Goal: Task Accomplishment & Management: Use online tool/utility

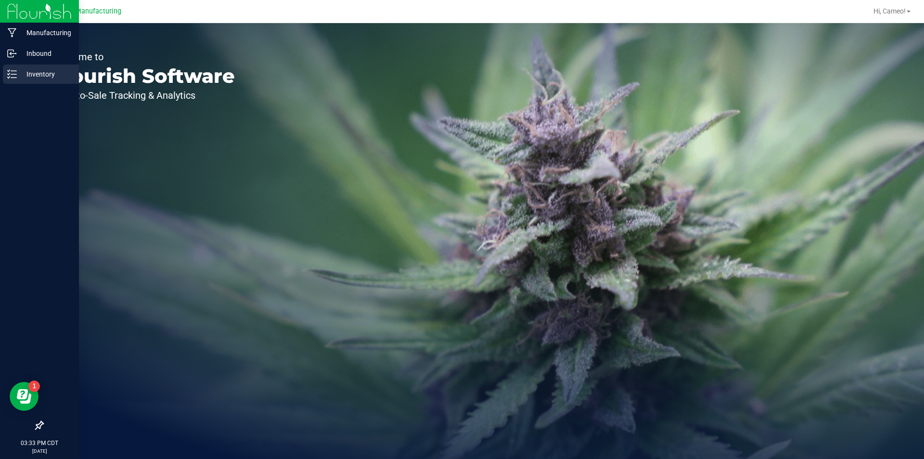
click at [45, 74] on p "Inventory" at bounding box center [46, 74] width 58 height 12
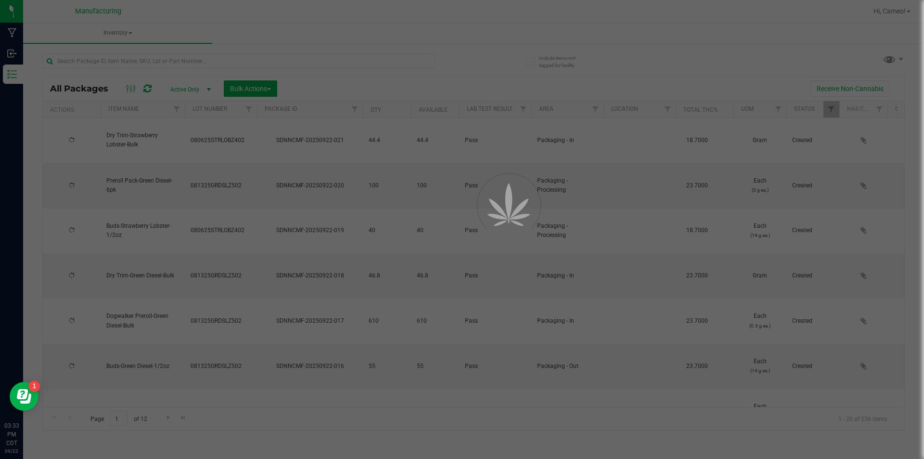
type input "[DATE]"
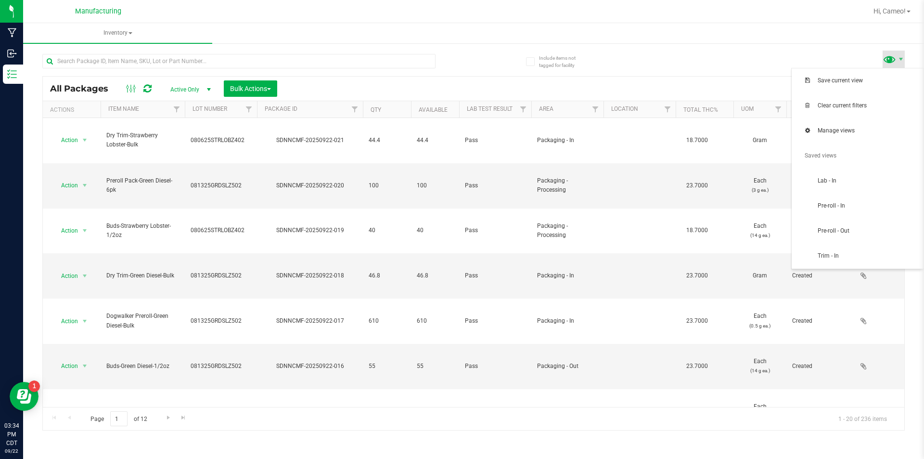
click at [893, 65] on span at bounding box center [890, 59] width 14 height 14
click at [835, 202] on span "Pre-roll - In" at bounding box center [868, 206] width 100 height 8
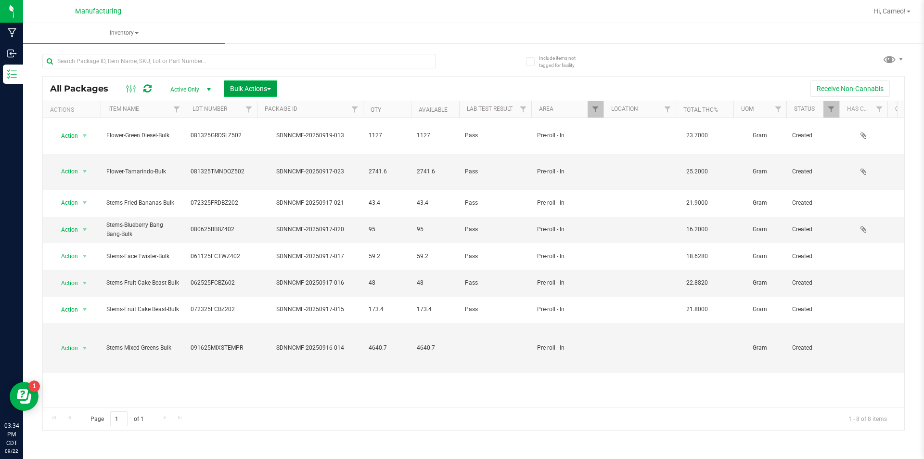
click at [240, 87] on span "Bulk Actions" at bounding box center [250, 89] width 41 height 8
click at [242, 112] on span "Add to manufacturing run" at bounding box center [266, 110] width 73 height 8
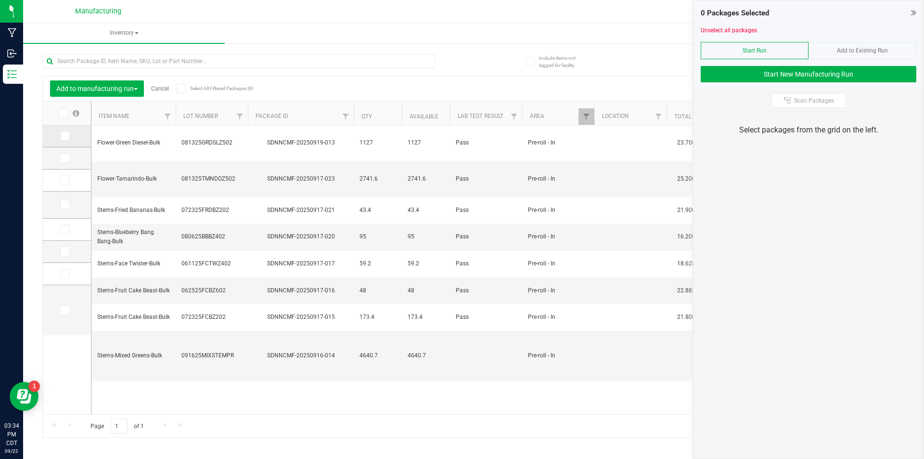
click at [61, 136] on span at bounding box center [65, 136] width 10 height 10
click at [0, 0] on input "checkbox" at bounding box center [0, 0] width 0 height 0
click at [776, 86] on div "1 Packages Selected Unselect all packages Start Run Add to Existing Run Start N…" at bounding box center [809, 44] width 230 height 89
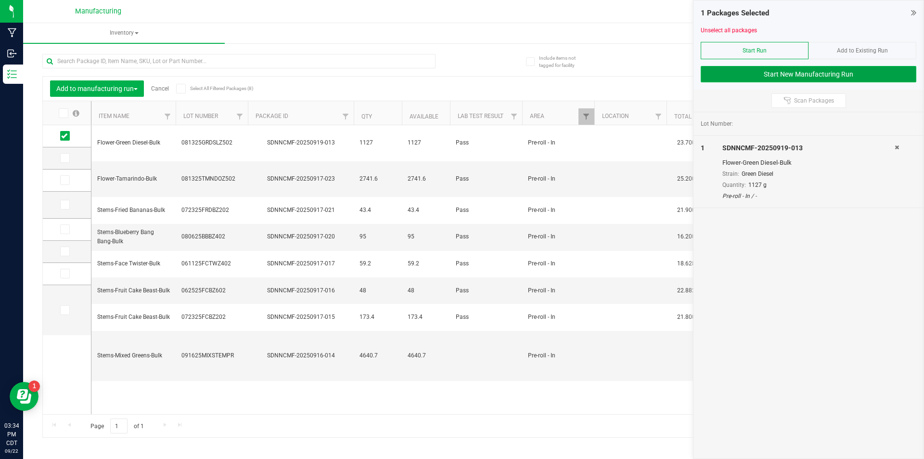
click at [777, 77] on button "Start New Manufacturing Run" at bounding box center [809, 74] width 216 height 16
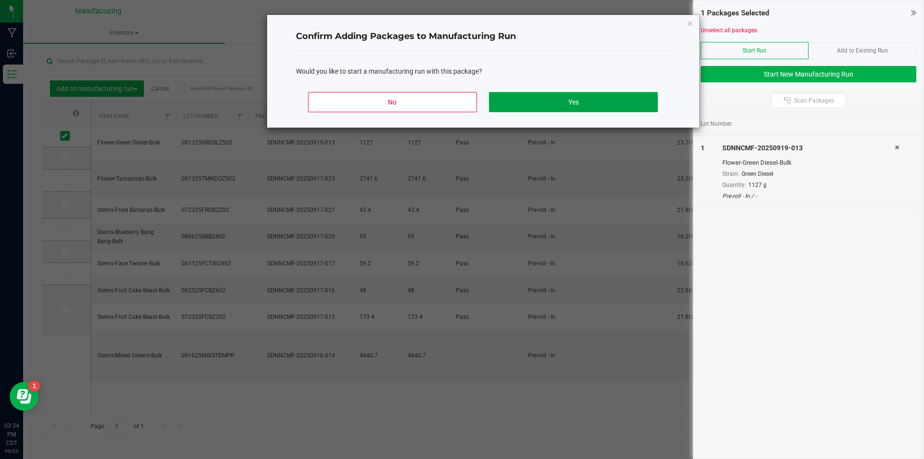
click at [600, 94] on button "Yes" at bounding box center [573, 102] width 169 height 20
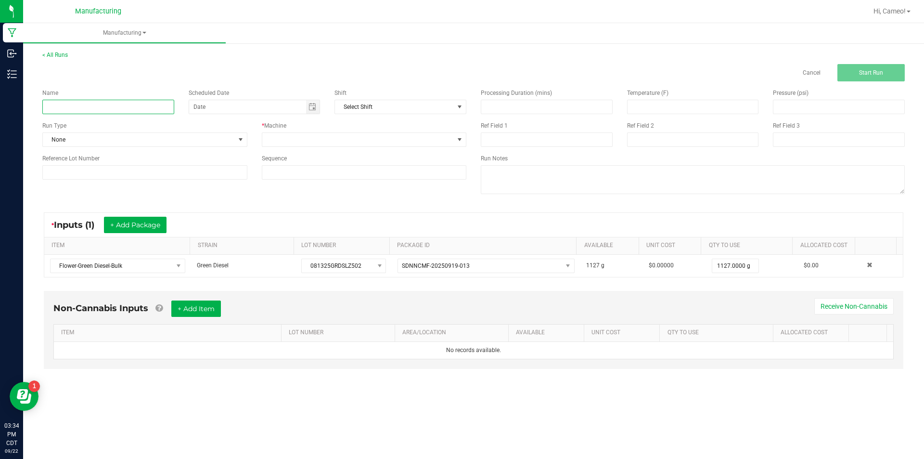
click at [120, 104] on input at bounding box center [108, 107] width 132 height 14
type input "092225 - Green Diesel"
click at [310, 107] on span "Toggle calendar" at bounding box center [313, 107] width 8 height 8
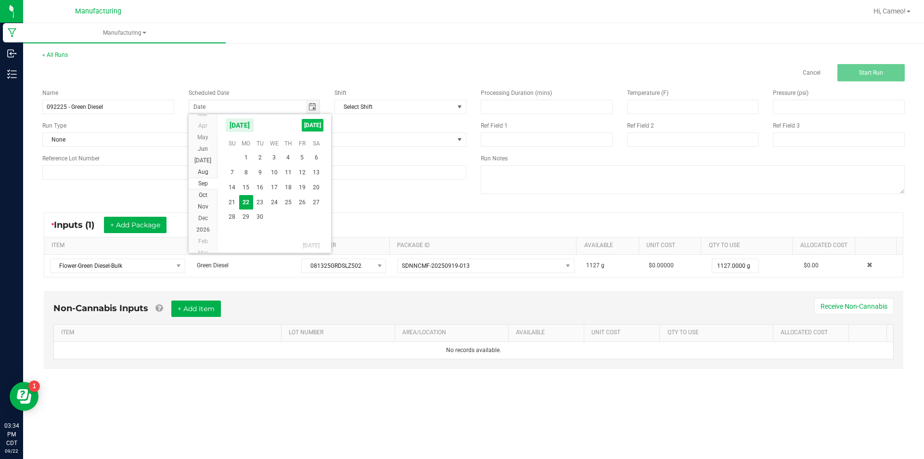
click at [313, 124] on span "[DATE]" at bounding box center [313, 125] width 22 height 13
type input "[DATE]"
drag, startPoint x: 318, startPoint y: 136, endPoint x: 313, endPoint y: 142, distance: 7.5
click at [318, 137] on span at bounding box center [358, 139] width 192 height 13
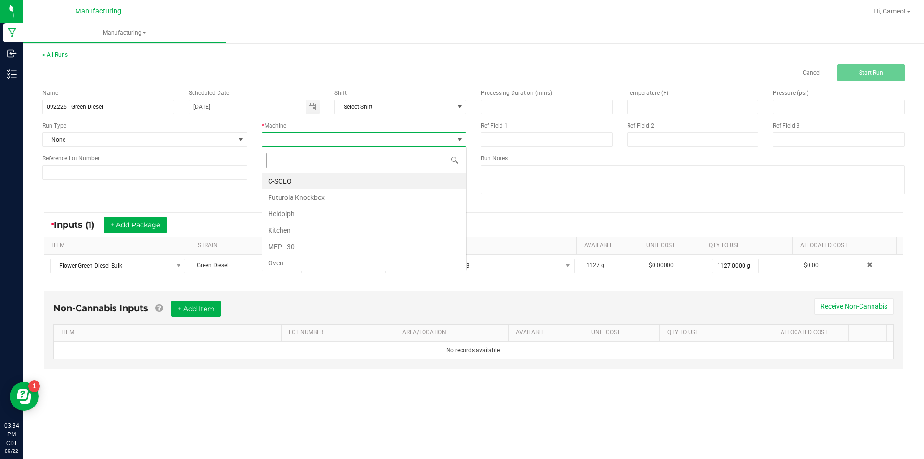
scroll to position [14, 205]
drag, startPoint x: 297, startPoint y: 190, endPoint x: 283, endPoint y: 185, distance: 14.9
click at [297, 190] on li "Futurola Knockbox" at bounding box center [364, 197] width 204 height 16
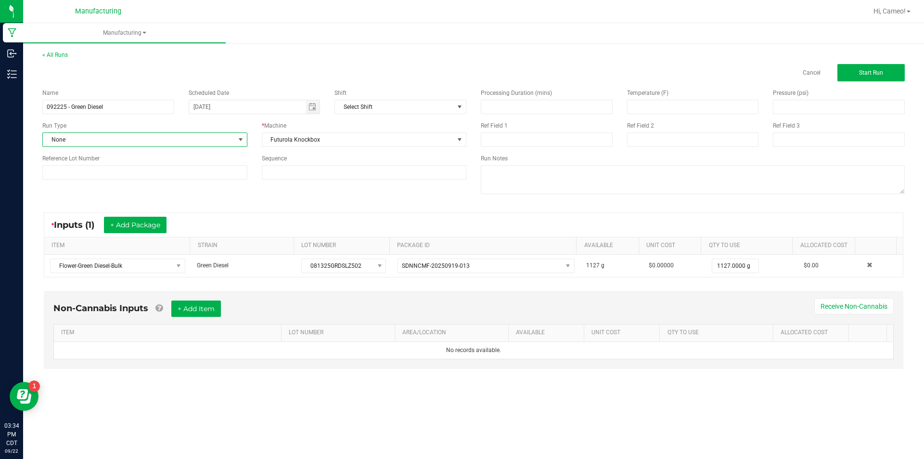
click at [183, 142] on span "None" at bounding box center [139, 139] width 192 height 13
click at [94, 263] on li "Pre-roll" at bounding box center [145, 262] width 204 height 14
drag, startPoint x: 180, startPoint y: 162, endPoint x: 182, endPoint y: 168, distance: 5.8
click at [180, 163] on div "Reference Lot Number" at bounding box center [145, 167] width 220 height 26
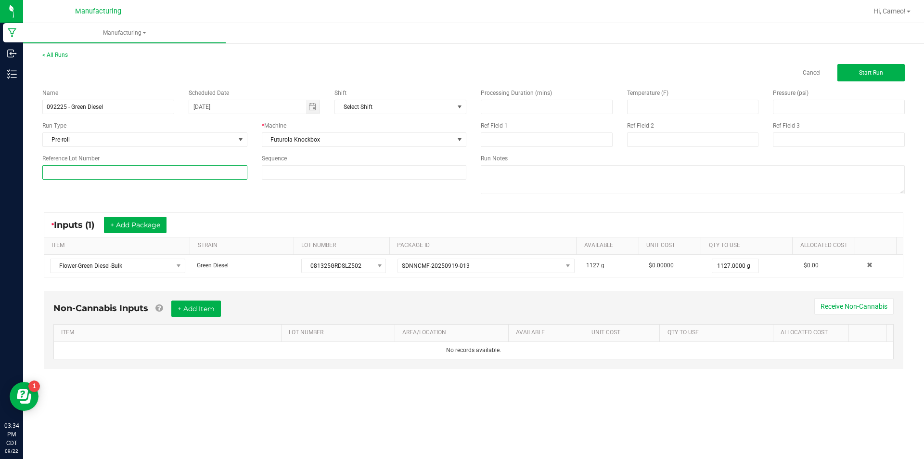
click at [184, 176] on input at bounding box center [144, 172] width 205 height 14
paste input "081325GRDSLZ502"
type input "081325GRDSLZ502"
click at [862, 75] on span "Start Run" at bounding box center [871, 72] width 24 height 7
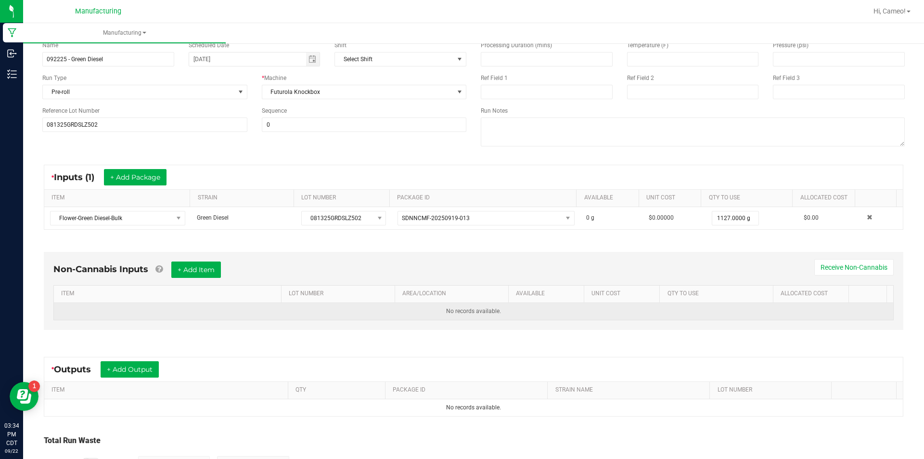
scroll to position [135, 0]
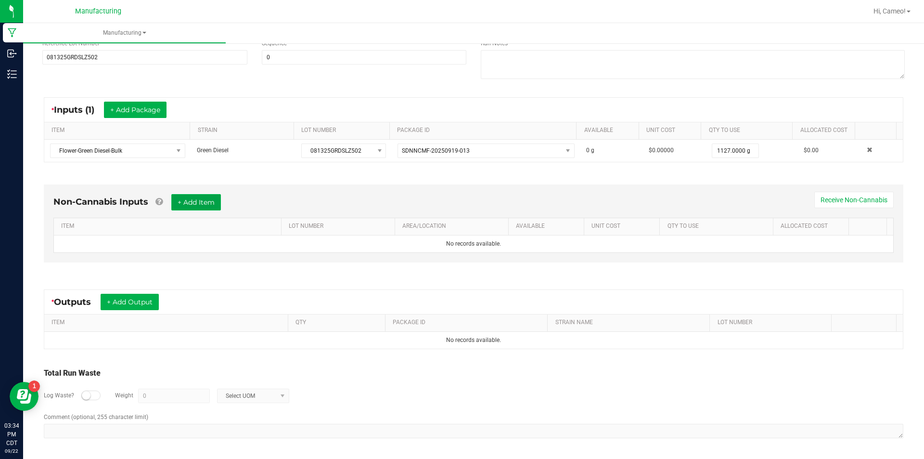
click at [177, 201] on button "+ Add Item" at bounding box center [196, 202] width 50 height 16
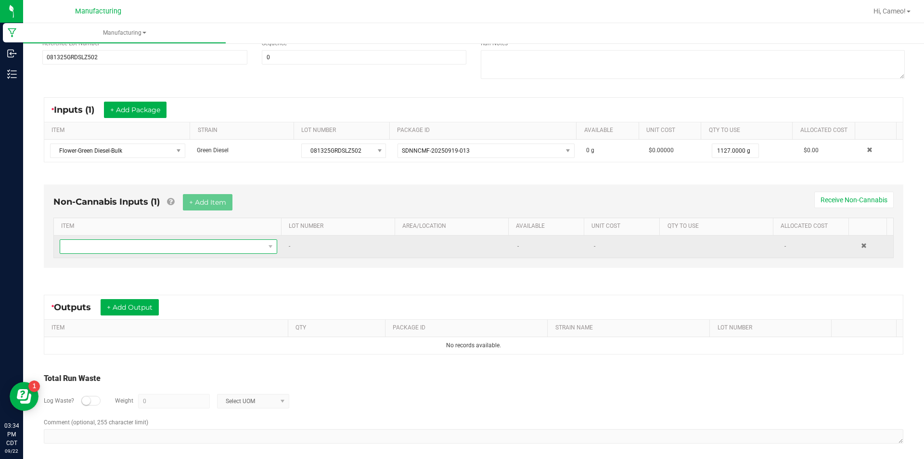
click at [181, 245] on span "NO DATA FOUND" at bounding box center [162, 246] width 205 height 13
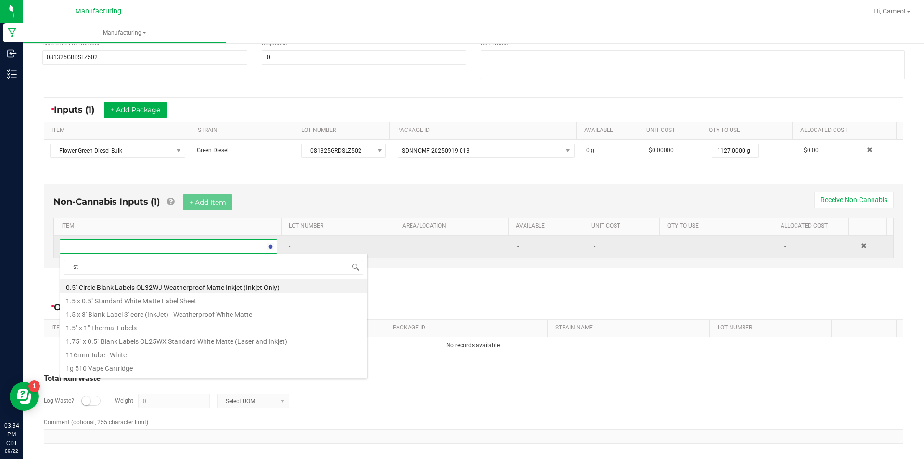
type input "s"
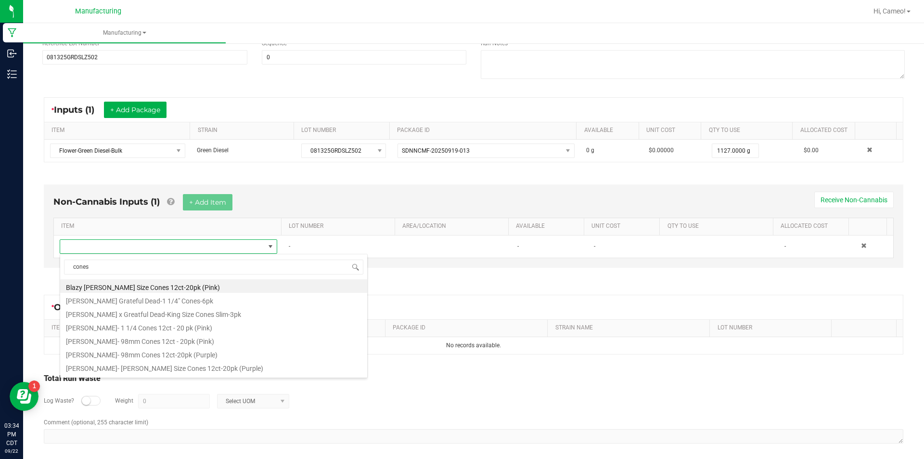
type input "cones"
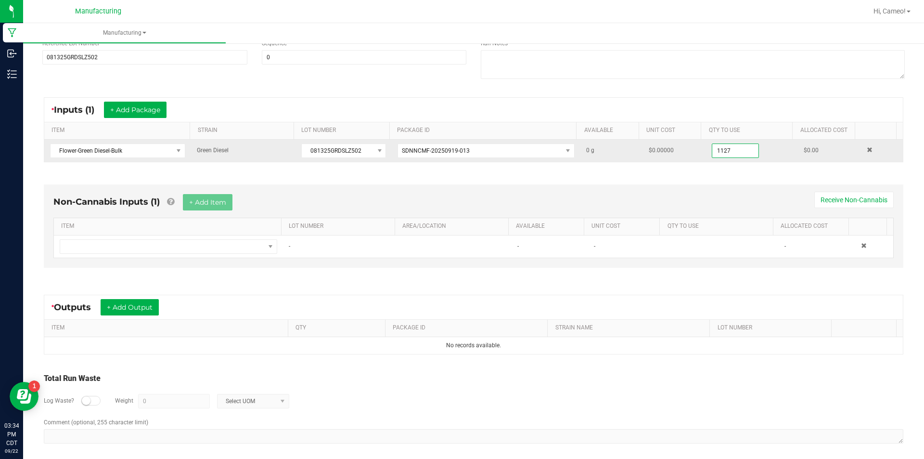
click at [730, 153] on input "1127" at bounding box center [736, 150] width 46 height 13
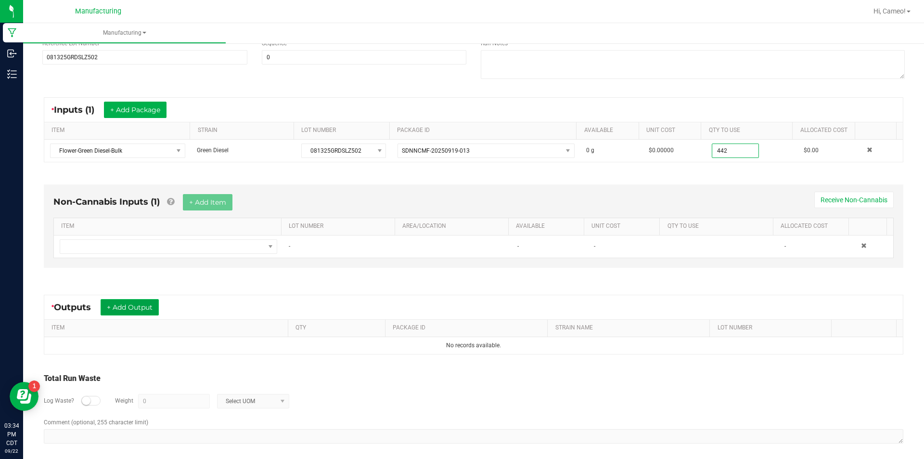
type input "442.0000 g"
click at [158, 304] on button "+ Add Output" at bounding box center [130, 307] width 58 height 16
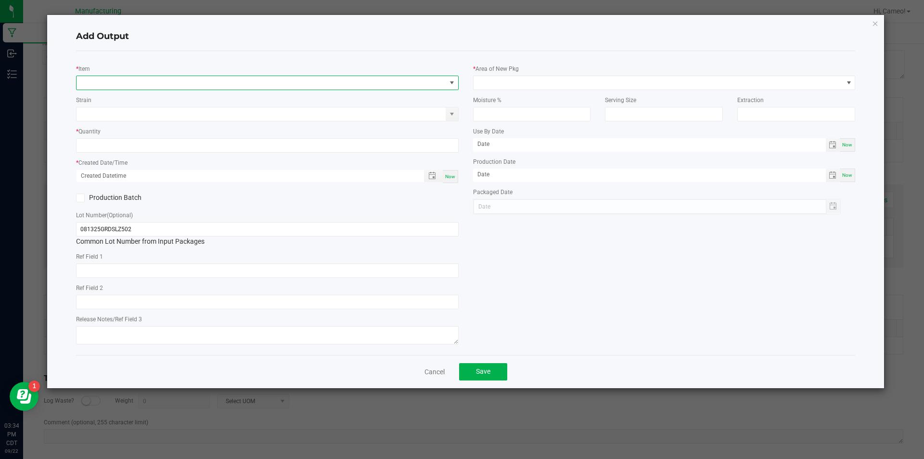
click at [286, 81] on span "NO DATA FOUND" at bounding box center [262, 82] width 370 height 13
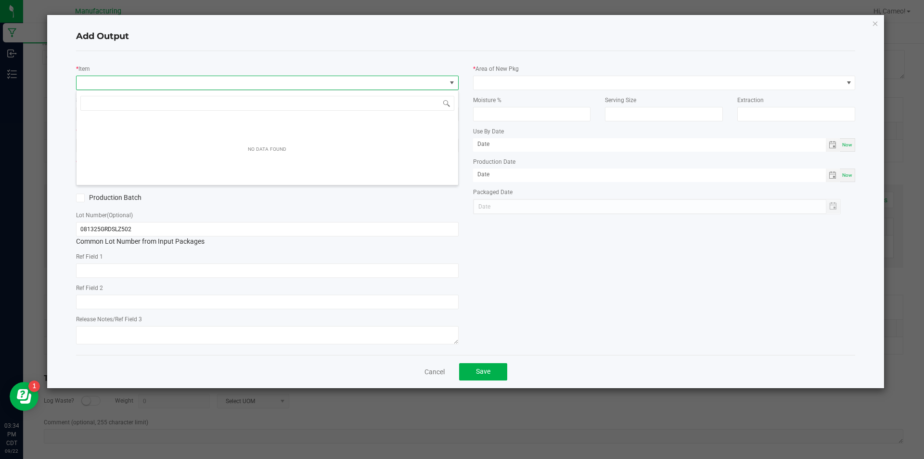
scroll to position [14, 383]
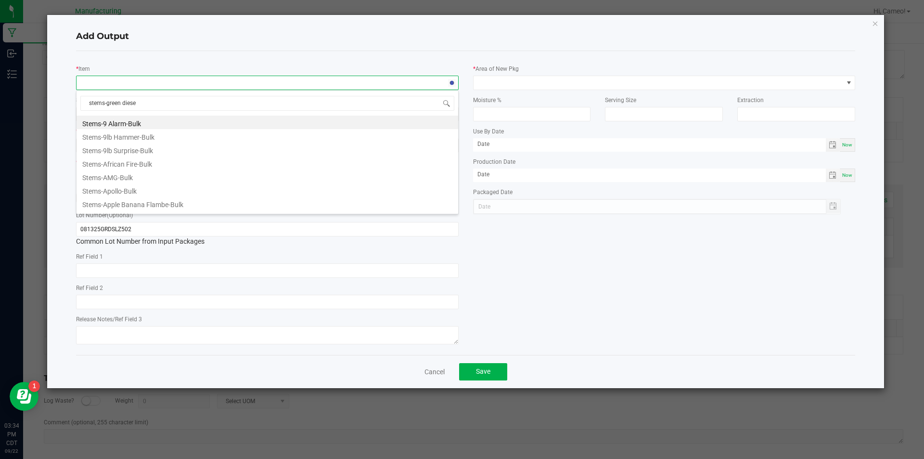
type input "stems-green diesel"
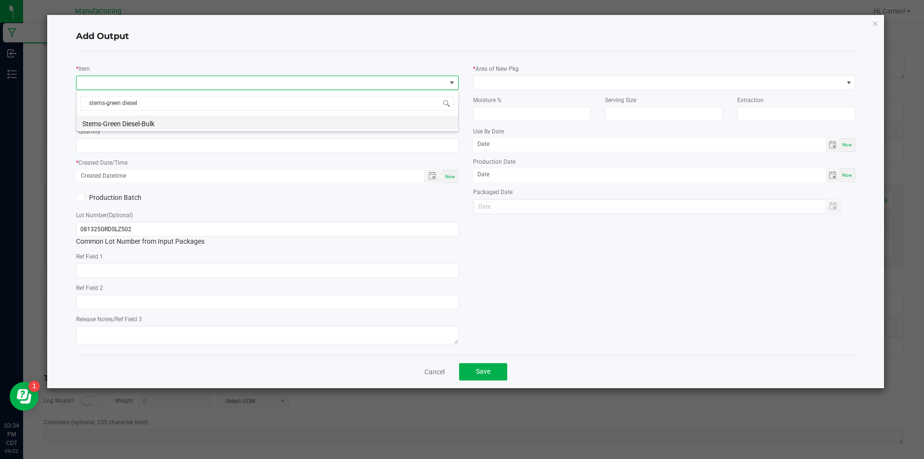
click at [228, 121] on li "Stems-Green Diesel-Bulk" at bounding box center [268, 122] width 382 height 13
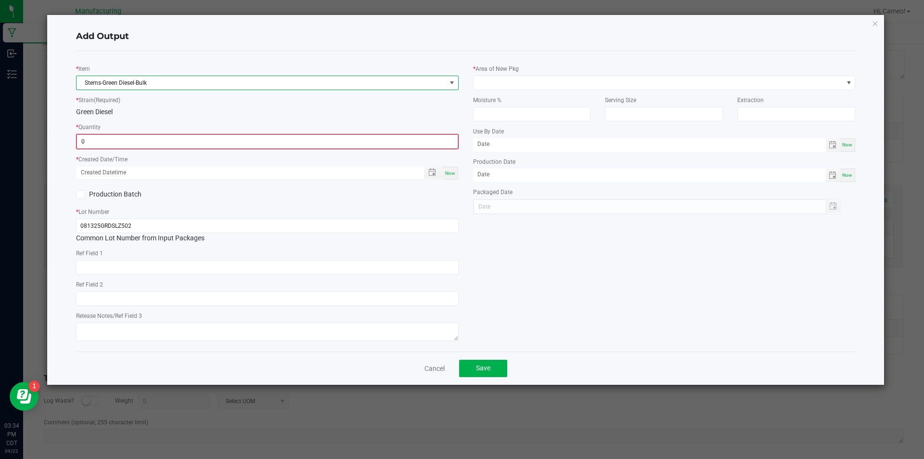
click at [220, 143] on input "0" at bounding box center [267, 141] width 381 height 13
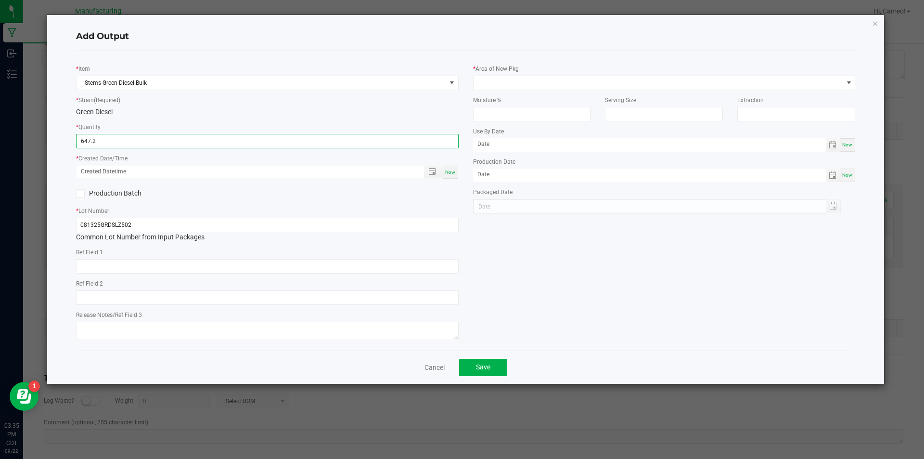
type input "647.2000 g"
click at [450, 173] on span "Now" at bounding box center [450, 171] width 10 height 5
type input "[DATE] 3:35 PM"
type input "[DATE]"
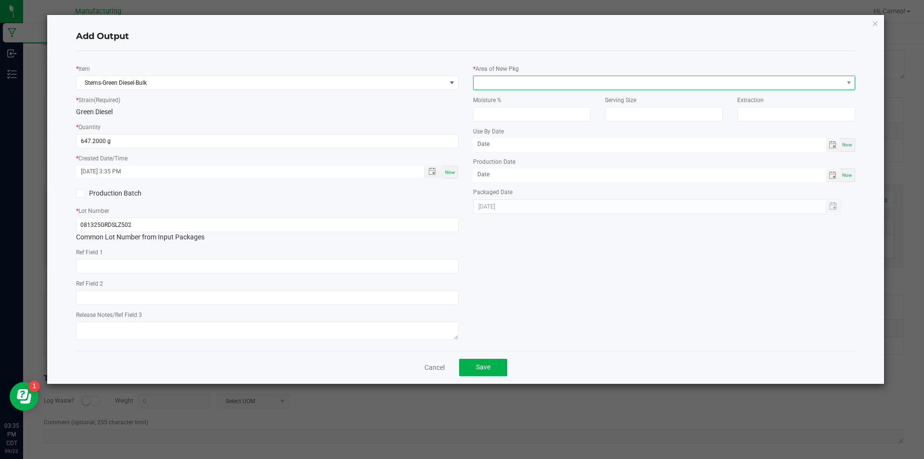
click at [568, 80] on span at bounding box center [659, 82] width 370 height 13
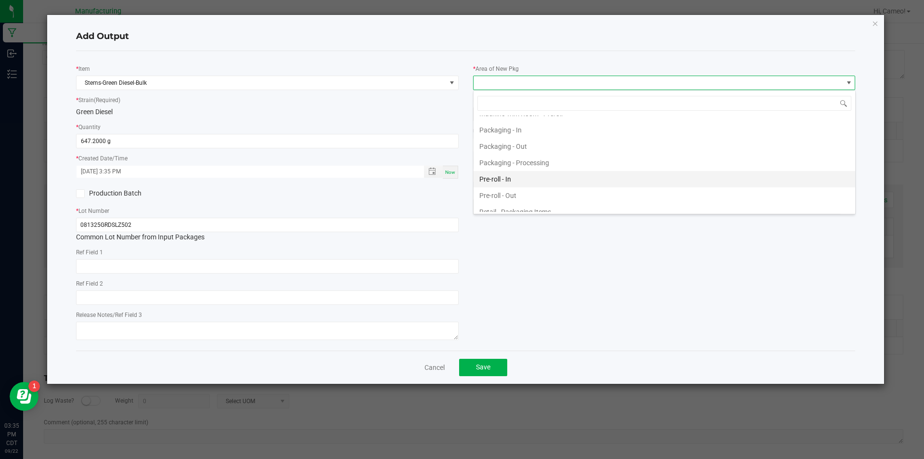
scroll to position [289, 0]
click at [518, 180] on li "Pre-roll - In" at bounding box center [665, 178] width 382 height 16
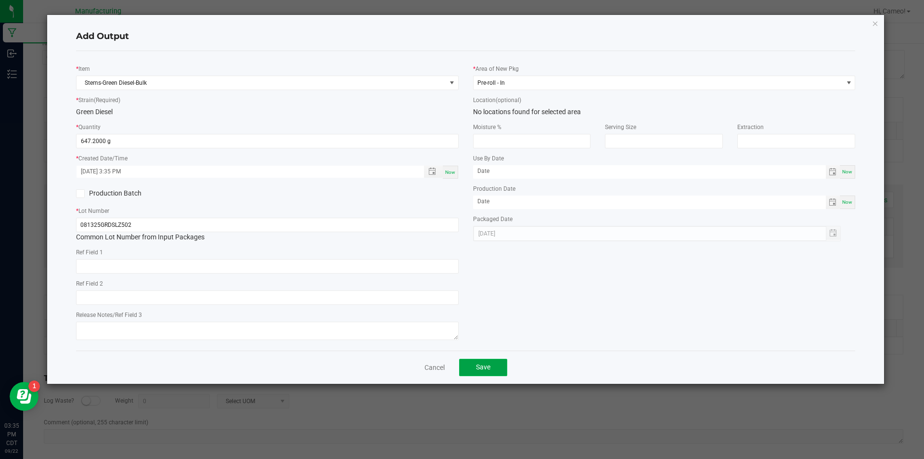
click at [482, 368] on span "Save" at bounding box center [483, 367] width 14 height 8
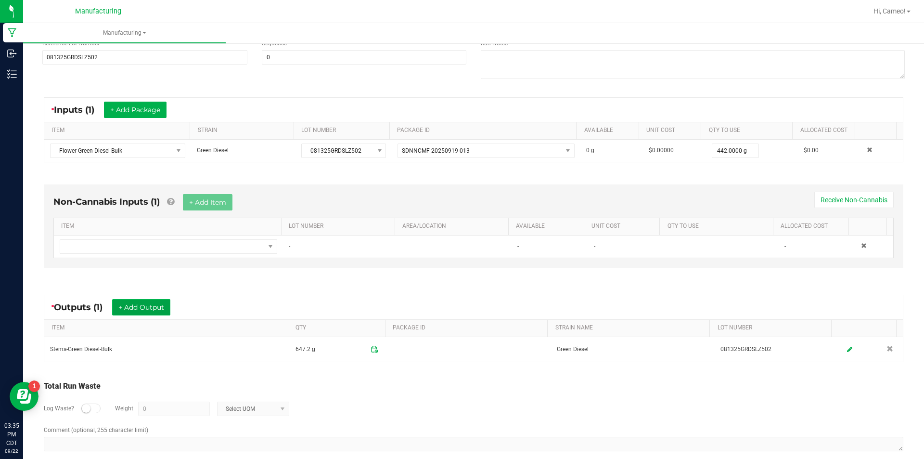
click at [149, 309] on button "+ Add Output" at bounding box center [141, 307] width 58 height 16
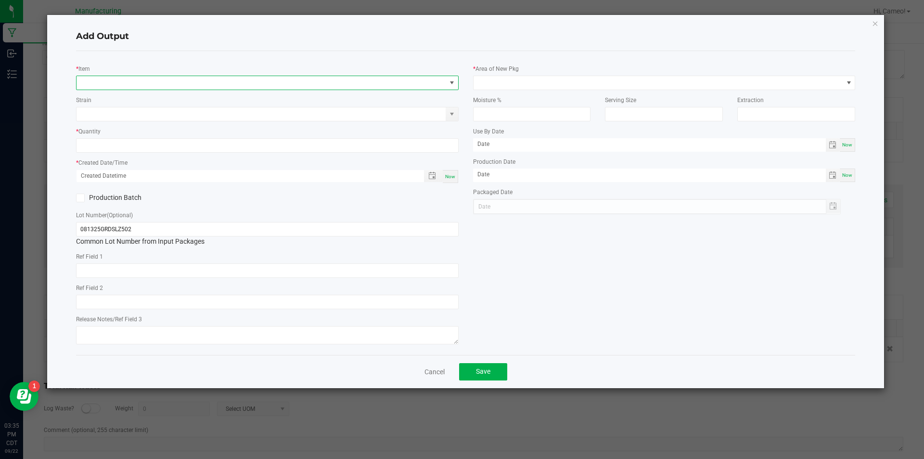
click at [228, 82] on span "NO DATA FOUND" at bounding box center [262, 82] width 370 height 13
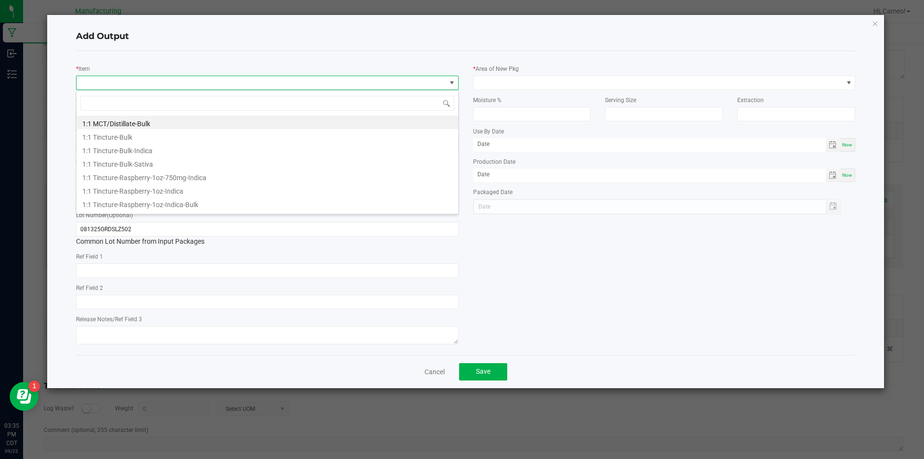
scroll to position [14, 383]
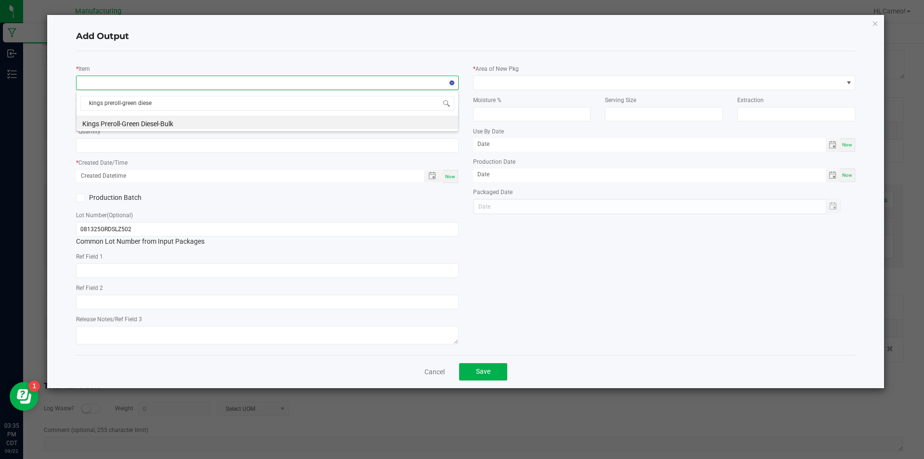
type input "kings preroll-green diesel"
click at [308, 120] on li "Kings Preroll-Green Diesel-Bulk" at bounding box center [268, 122] width 382 height 13
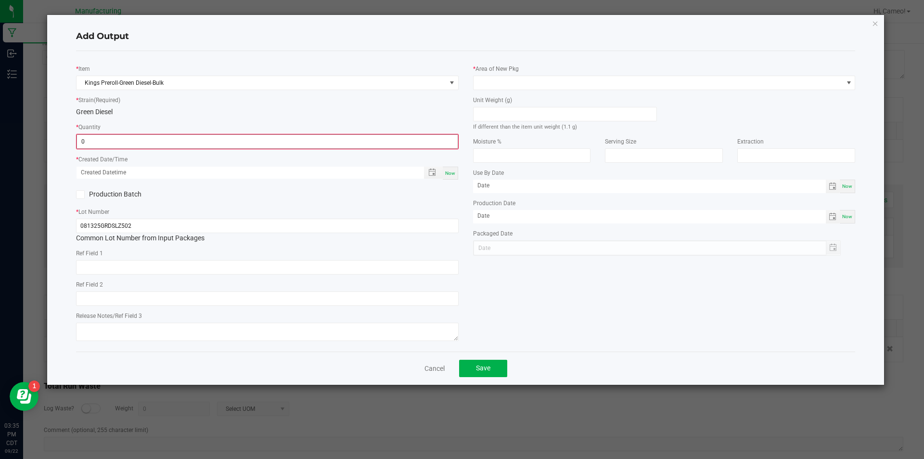
click at [271, 142] on input "0" at bounding box center [267, 141] width 381 height 13
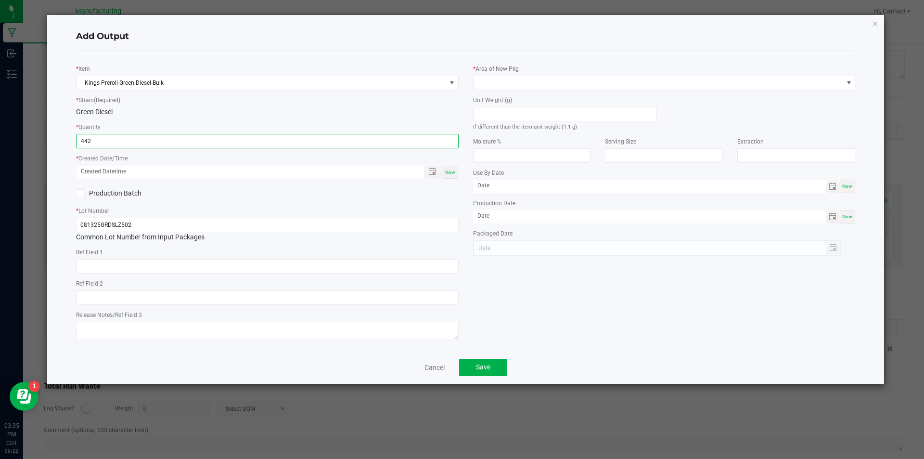
type input "442 ea"
click at [448, 169] on span "Now" at bounding box center [450, 171] width 10 height 5
type input "[DATE] 3:35 PM"
type input "[DATE]"
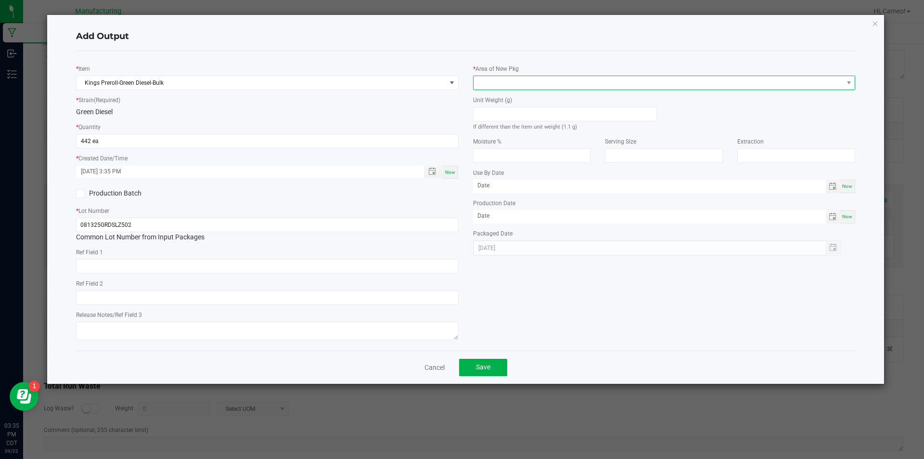
click at [555, 79] on span at bounding box center [659, 82] width 370 height 13
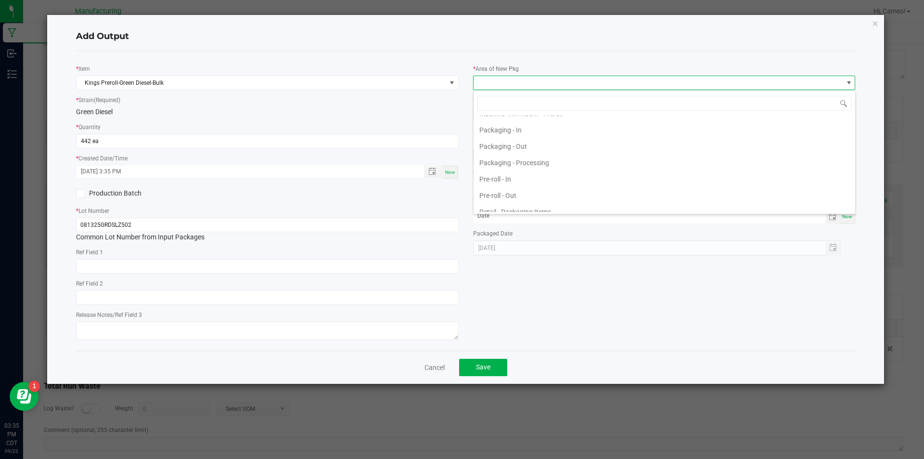
scroll to position [289, 0]
click at [515, 193] on li "Pre-roll - Out" at bounding box center [665, 195] width 382 height 16
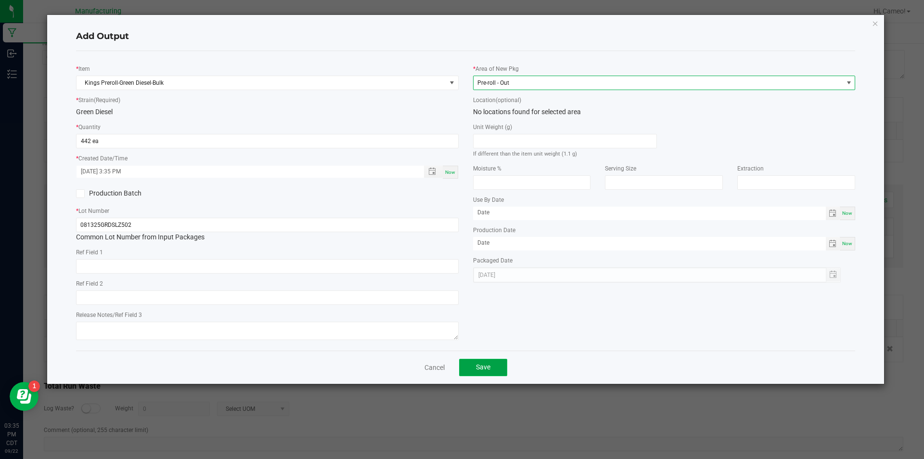
click at [487, 373] on button "Save" at bounding box center [483, 367] width 48 height 17
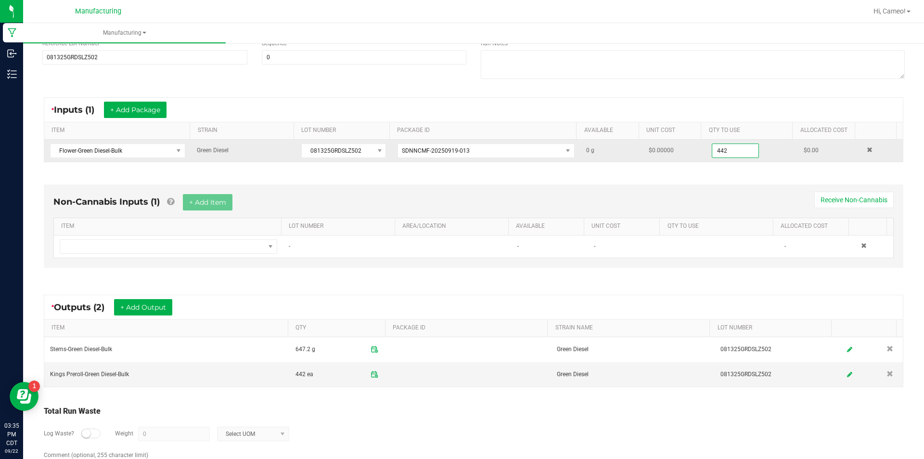
click at [724, 153] on input "442" at bounding box center [736, 150] width 46 height 13
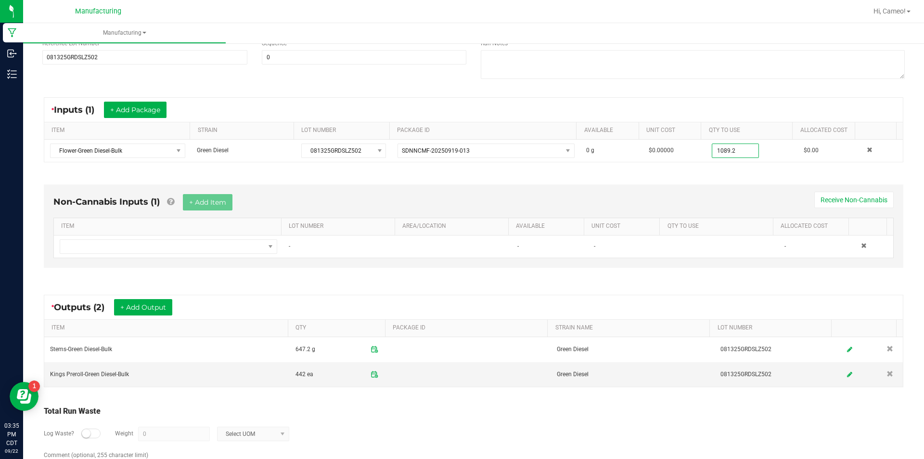
type input "1089.2000 g"
click at [721, 191] on div "Non-Cannabis Inputs (1) + Add Item Receive Non-Cannabis ITEM LOT NUMBER AREA/LO…" at bounding box center [474, 225] width 860 height 83
click at [724, 166] on div "* Inputs (1) + Add Package ITEM STRAIN LOT NUMBER PACKAGE ID AVAILABLE Unit Cos…" at bounding box center [473, 130] width 877 height 82
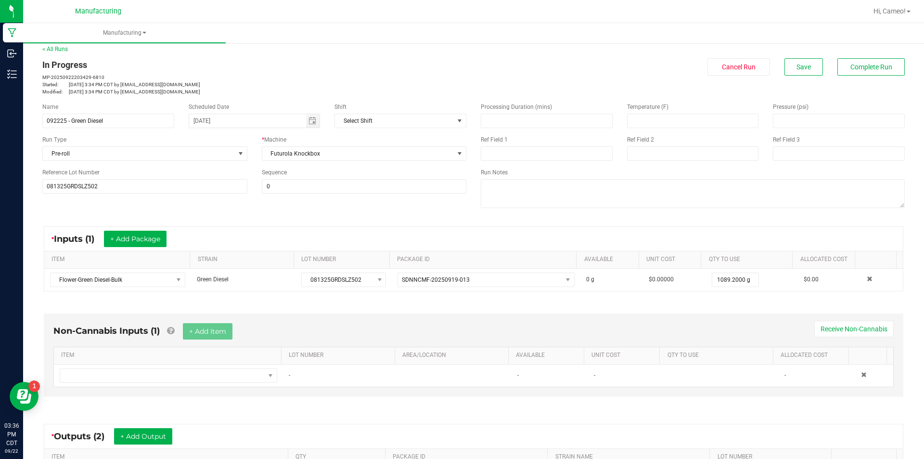
scroll to position [0, 0]
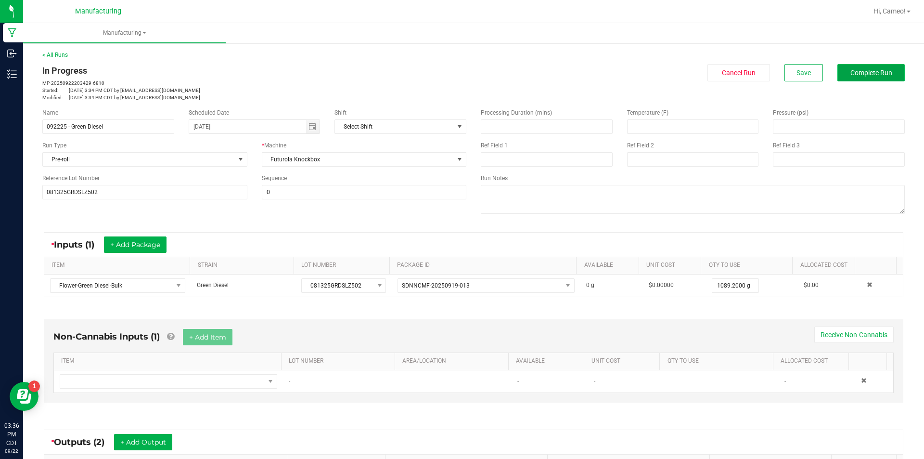
click at [889, 72] on button "Complete Run" at bounding box center [871, 72] width 67 height 17
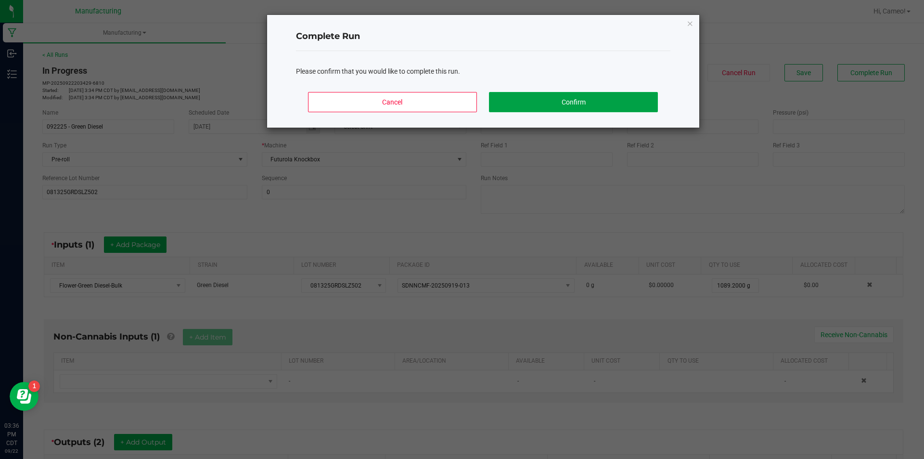
drag, startPoint x: 649, startPoint y: 110, endPoint x: 624, endPoint y: 111, distance: 25.1
click at [648, 110] on button "Confirm" at bounding box center [573, 102] width 169 height 20
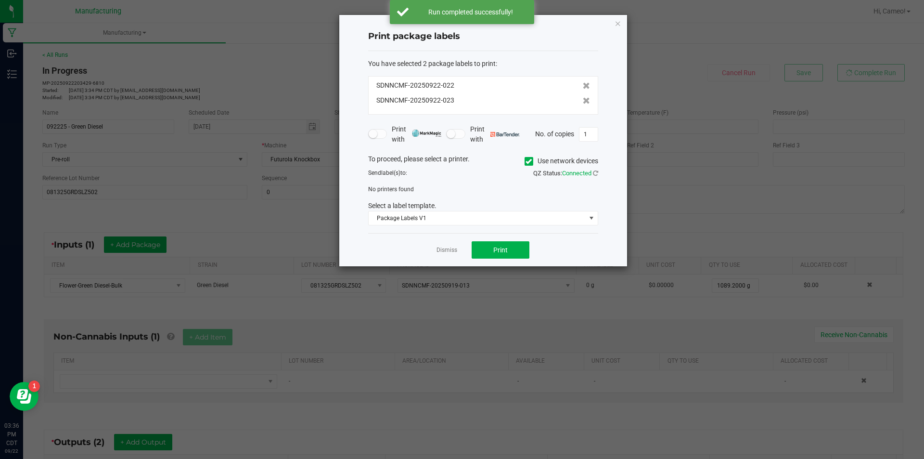
click at [529, 161] on icon at bounding box center [529, 161] width 6 height 0
click at [0, 0] on input "Use network devices" at bounding box center [0, 0] width 0 height 0
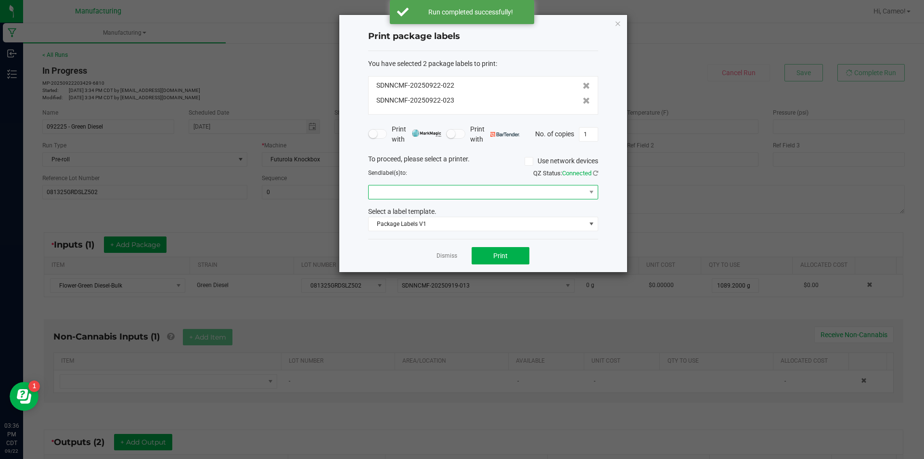
click at [519, 195] on span at bounding box center [477, 191] width 217 height 13
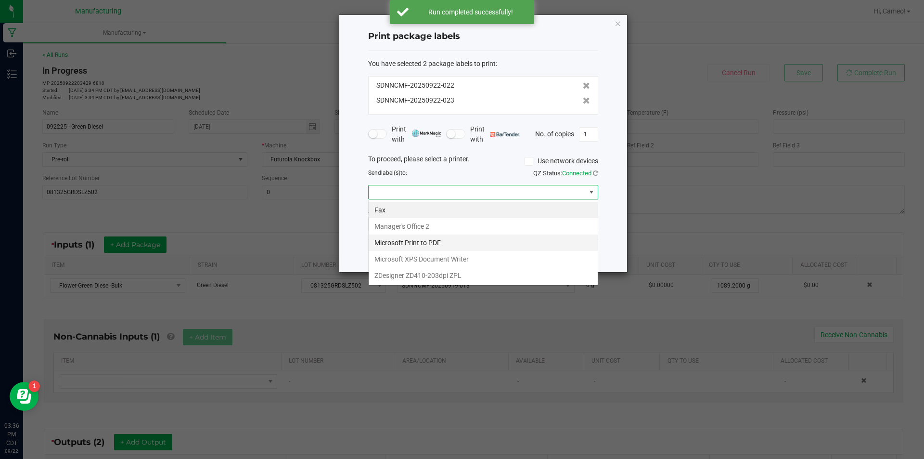
scroll to position [14, 230]
click at [499, 271] on ZPL "ZDesigner ZD410-203dpi ZPL" at bounding box center [483, 275] width 229 height 16
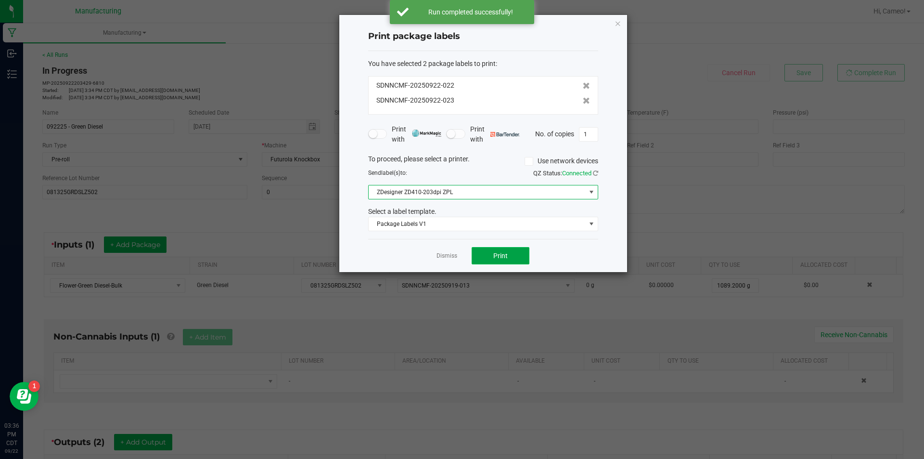
click at [523, 258] on button "Print" at bounding box center [501, 255] width 58 height 17
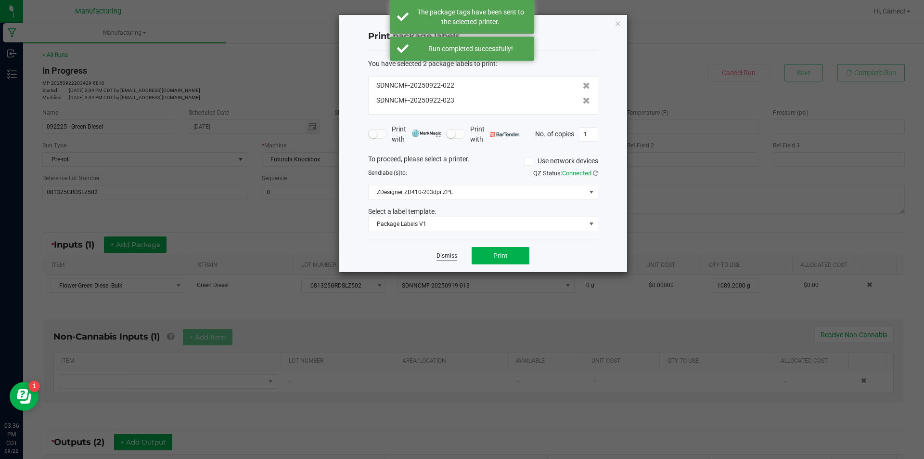
click at [454, 258] on link "Dismiss" at bounding box center [447, 256] width 21 height 8
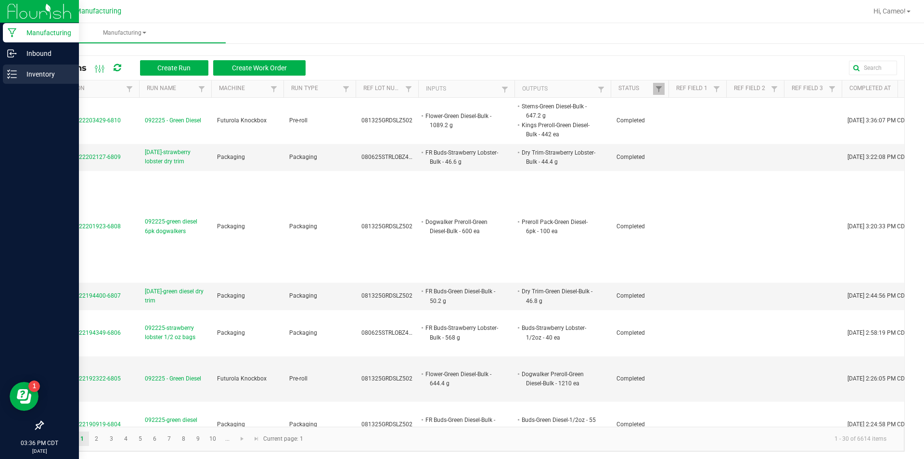
click at [15, 77] on icon at bounding box center [12, 74] width 10 height 10
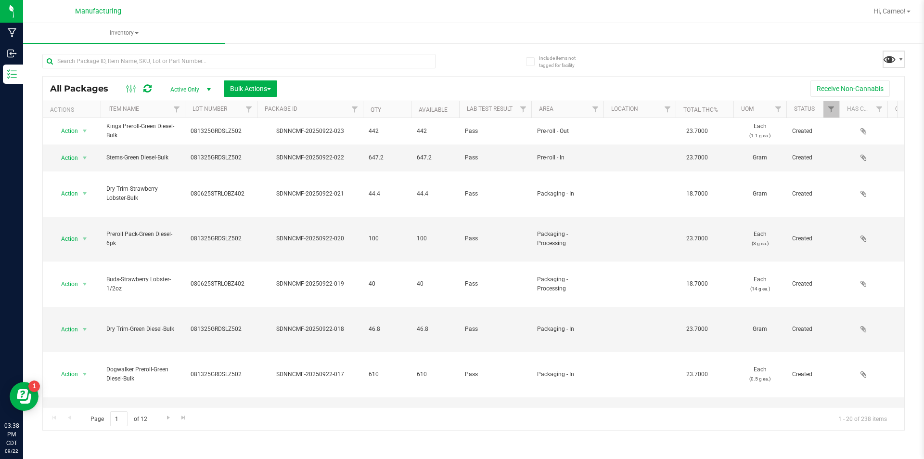
click at [892, 62] on span at bounding box center [890, 59] width 14 height 14
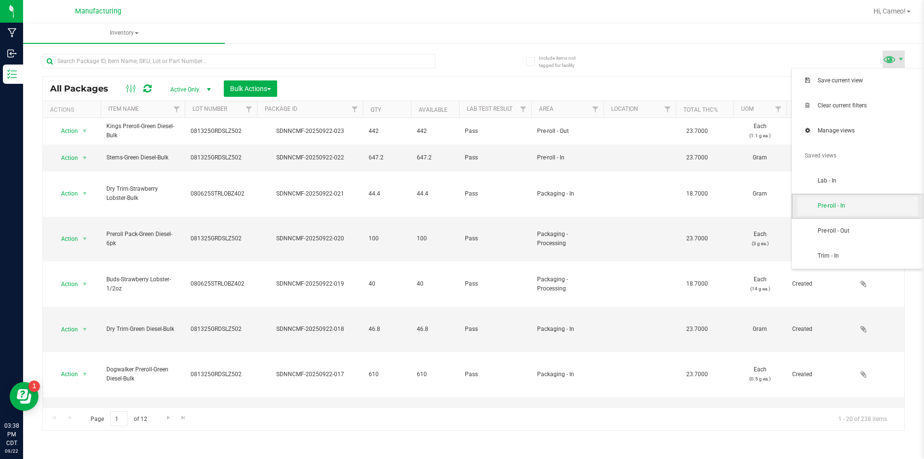
click at [849, 205] on span "Pre-roll - In" at bounding box center [868, 206] width 100 height 8
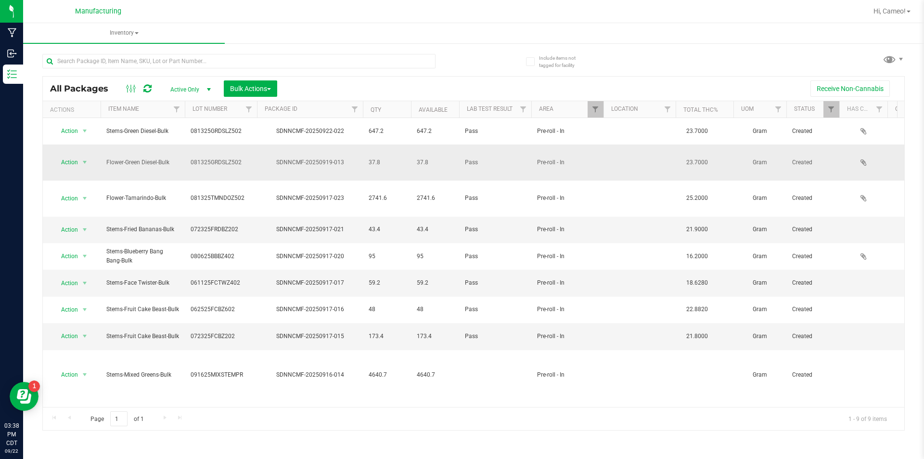
click at [400, 158] on span "37.8" at bounding box center [387, 162] width 37 height 9
click at [69, 156] on span "Action" at bounding box center [65, 162] width 26 height 13
click at [76, 170] on li "Adjust qty" at bounding box center [83, 167] width 61 height 14
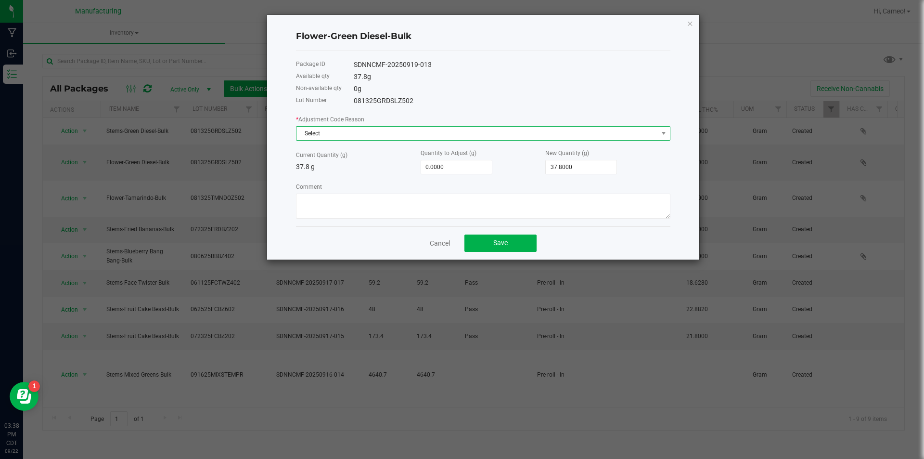
click at [617, 135] on span "Select" at bounding box center [478, 133] width 362 height 13
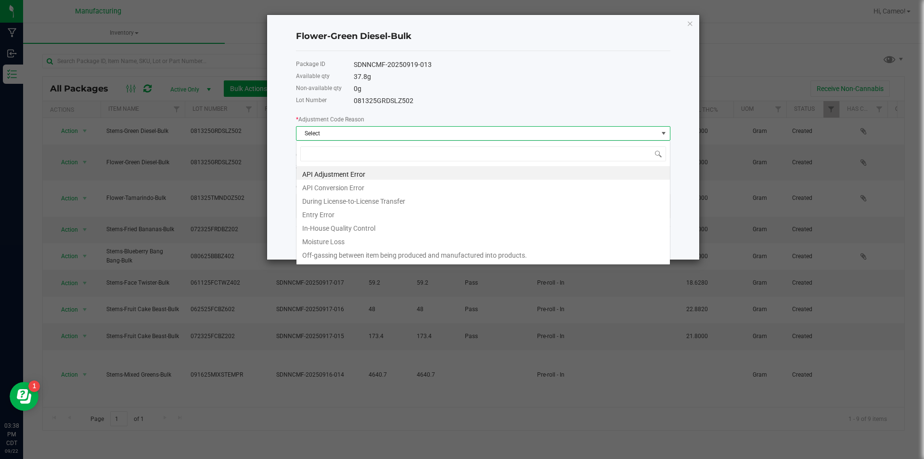
scroll to position [14, 375]
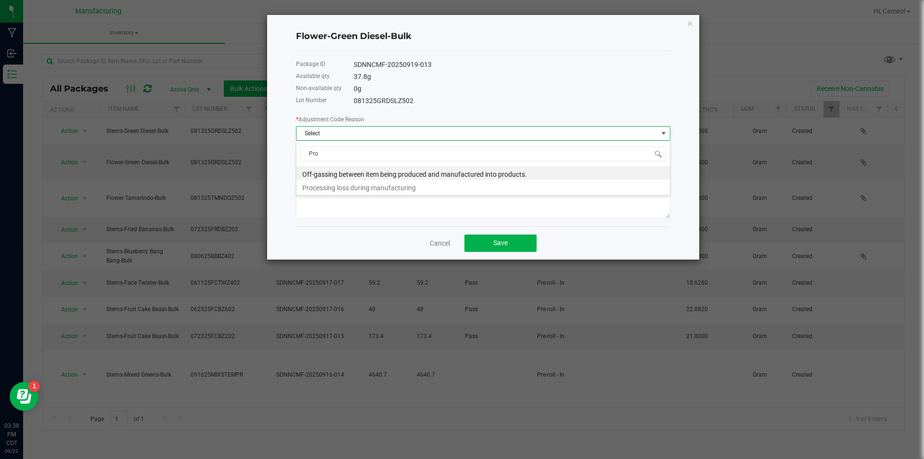
type input "Proc"
click at [437, 177] on li "Processing loss during manufacturing" at bounding box center [484, 172] width 374 height 13
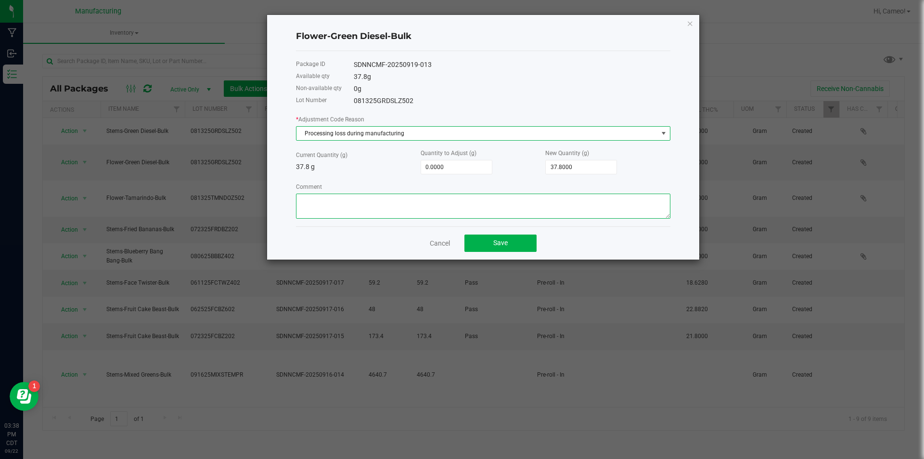
click at [431, 203] on textarea "Comment" at bounding box center [483, 206] width 375 height 25
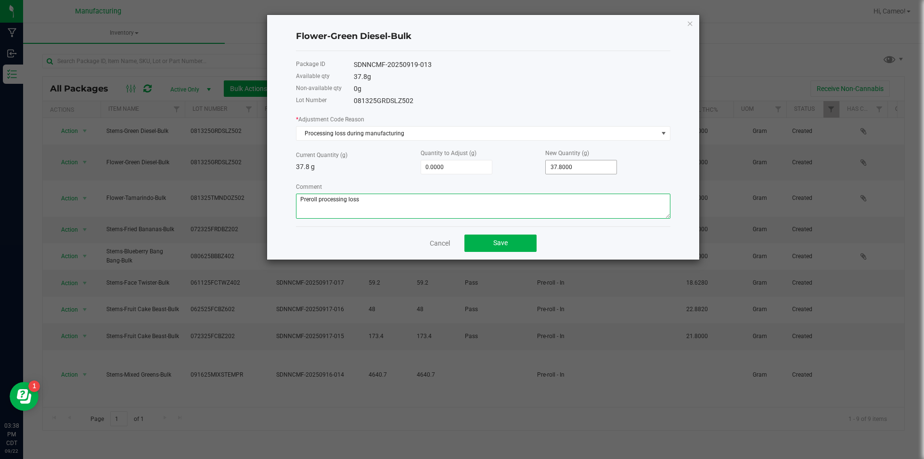
type textarea "Preroll processing loss"
click at [585, 161] on input "37.8" at bounding box center [581, 166] width 71 height 13
click at [581, 167] on input "37.8" at bounding box center [581, 166] width 71 height 13
type input "37.8"
click at [569, 166] on input "37.8" at bounding box center [581, 166] width 71 height 13
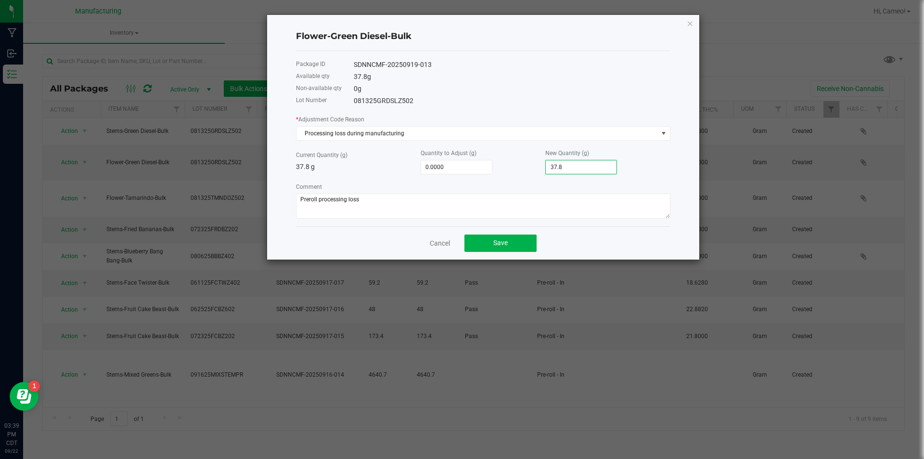
type input "-28.8000"
type input "9.0000"
click at [514, 240] on button "Save" at bounding box center [501, 242] width 72 height 17
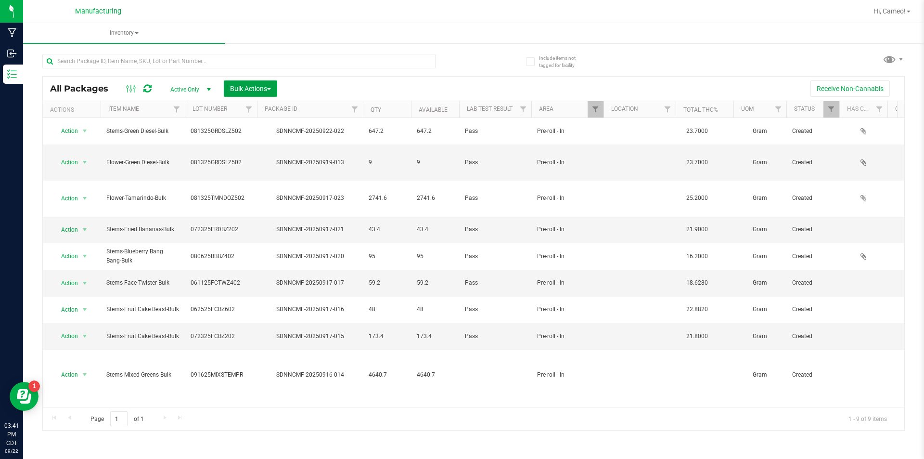
click at [244, 85] on span "Bulk Actions" at bounding box center [250, 89] width 41 height 8
click at [276, 108] on span "Add to manufacturing run" at bounding box center [266, 110] width 73 height 8
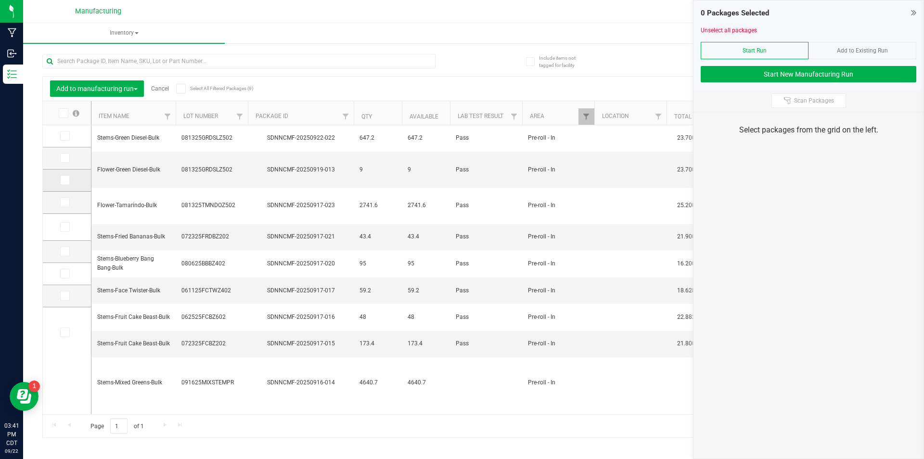
click at [65, 180] on icon at bounding box center [64, 180] width 6 height 0
click at [0, 0] on input "checkbox" at bounding box center [0, 0] width 0 height 0
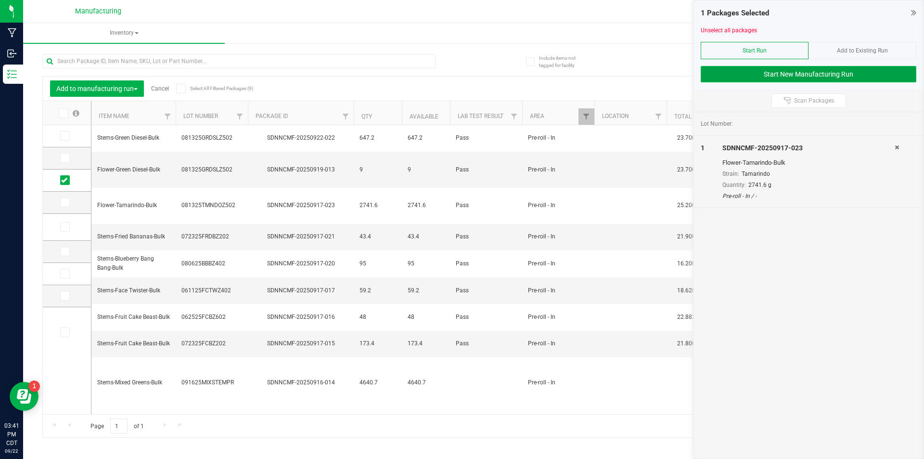
click at [826, 72] on button "Start New Manufacturing Run" at bounding box center [809, 74] width 216 height 16
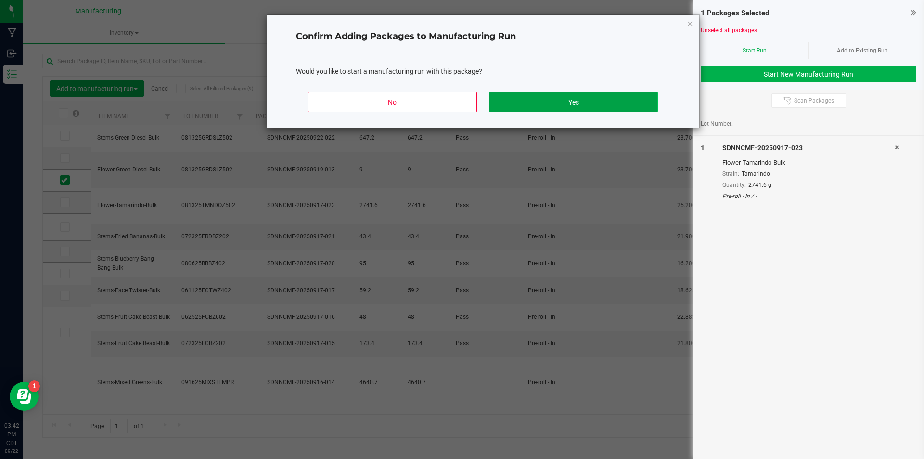
click at [597, 93] on button "Yes" at bounding box center [573, 102] width 169 height 20
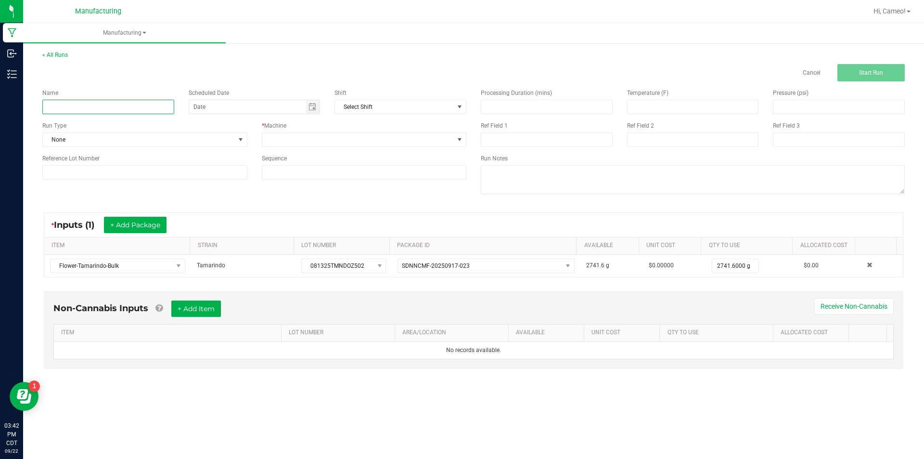
click at [150, 103] on input at bounding box center [108, 107] width 132 height 14
click at [314, 108] on span "Toggle calendar" at bounding box center [313, 107] width 8 height 8
type input "092225 - Tamarindo"
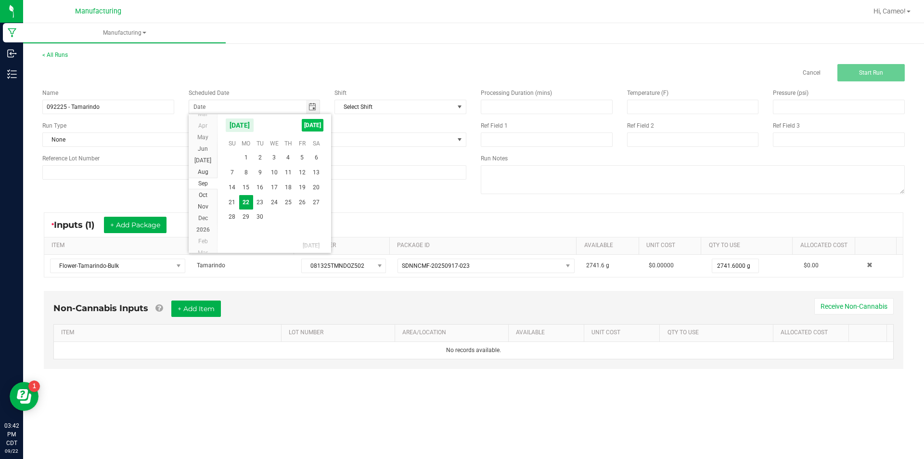
click at [321, 125] on span "[DATE]" at bounding box center [313, 125] width 22 height 13
type input "[DATE]"
click at [335, 141] on span at bounding box center [358, 139] width 192 height 13
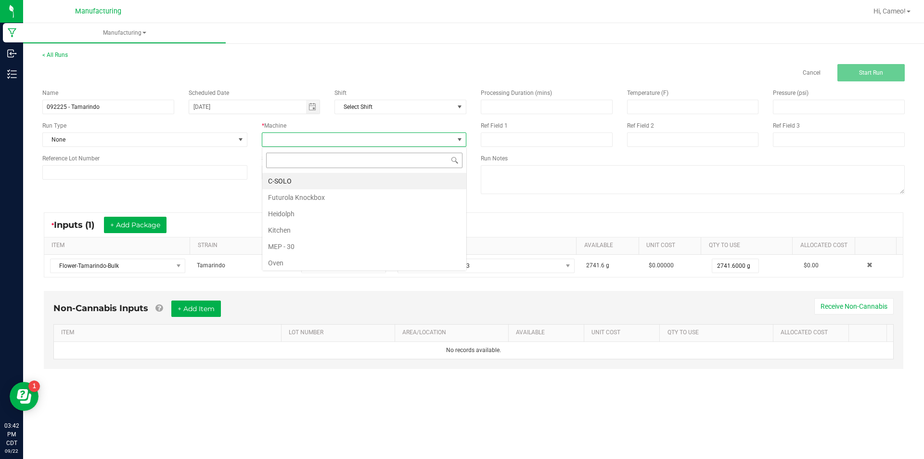
scroll to position [14, 205]
click at [281, 196] on li "Futurola Knockbox" at bounding box center [364, 197] width 204 height 16
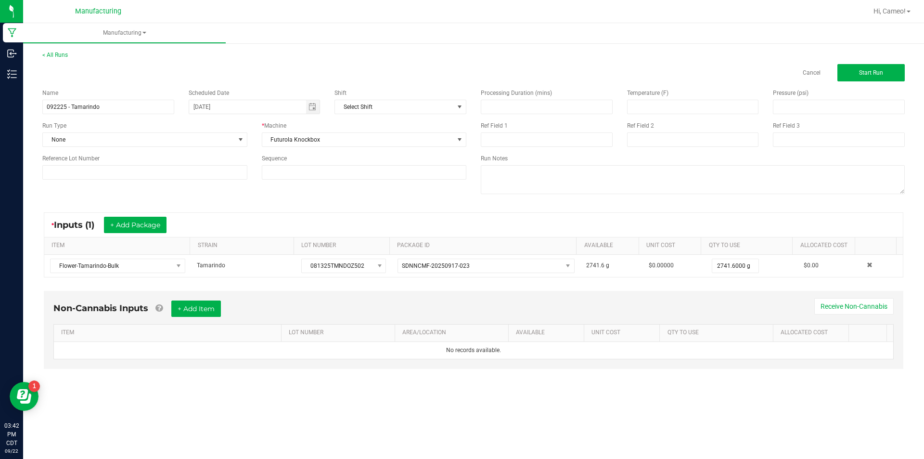
click at [195, 148] on div "Name 092225 - Tamarindo Scheduled Date [DATE] Shift Select Shift Run Type None …" at bounding box center [254, 133] width 439 height 105
click at [191, 140] on span "None" at bounding box center [139, 139] width 192 height 13
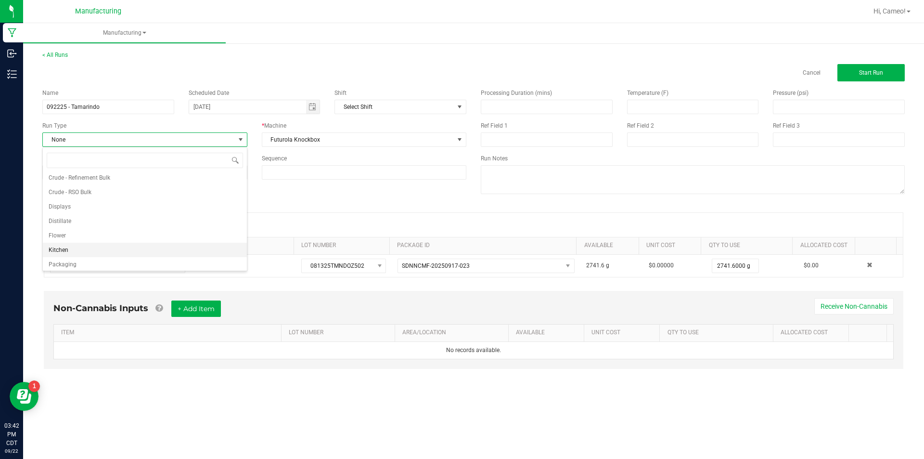
scroll to position [48, 0]
click at [113, 263] on li "Pre-roll" at bounding box center [145, 262] width 204 height 14
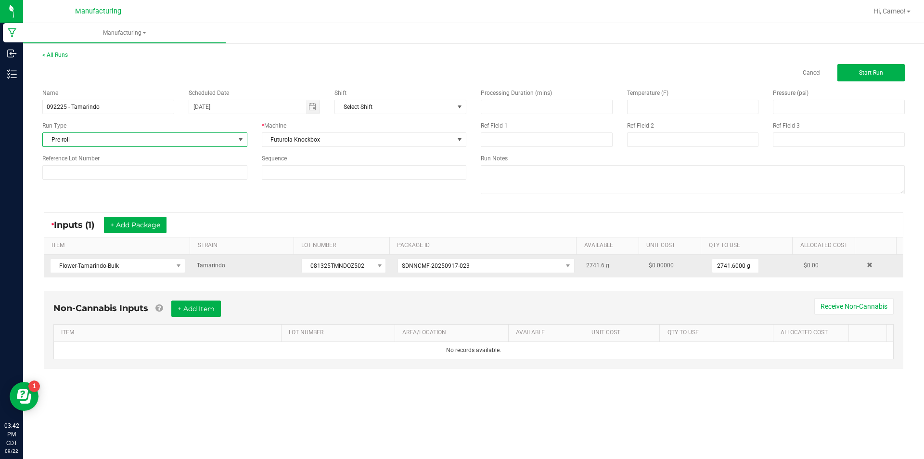
click at [340, 273] on td "081325TMNDOZ502" at bounding box center [344, 266] width 96 height 22
click at [342, 267] on span "081325TMNDOZ502" at bounding box center [338, 265] width 72 height 13
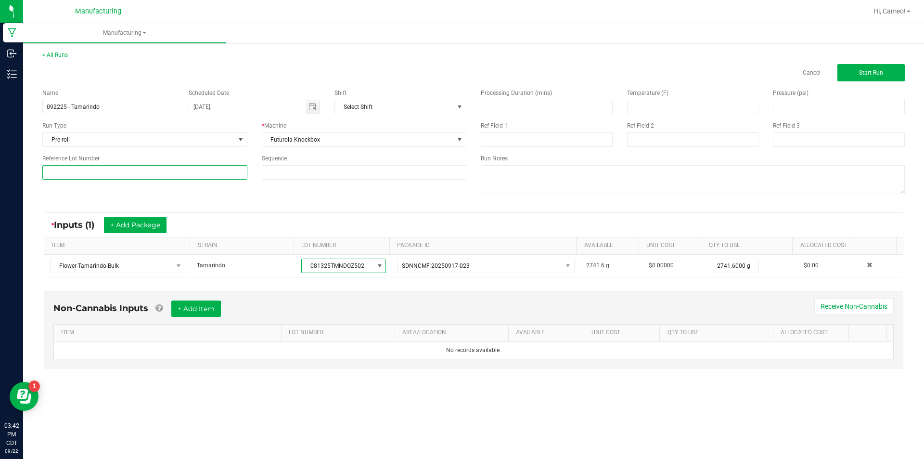
click at [189, 173] on input at bounding box center [144, 172] width 205 height 14
paste input "081325TMNDOZ502"
type input "081325TMNDOZ502"
click at [893, 61] on div "< All Runs Cancel Start Run" at bounding box center [473, 66] width 863 height 31
click at [890, 68] on button "Start Run" at bounding box center [871, 72] width 67 height 17
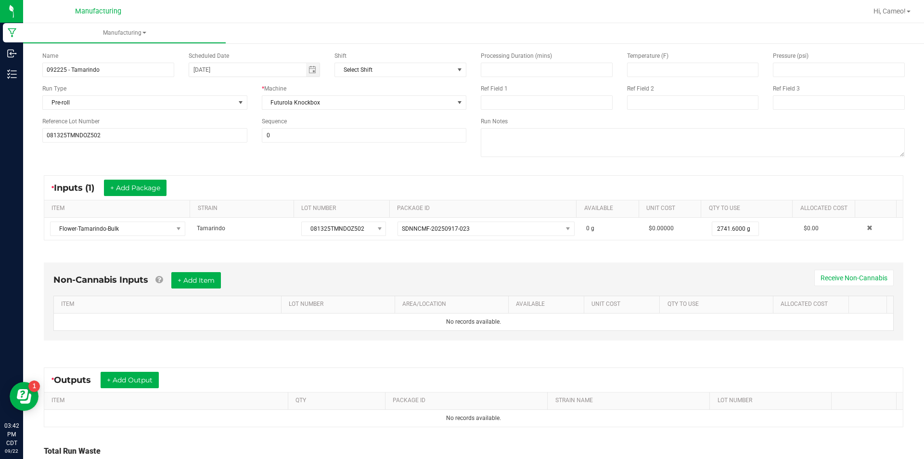
scroll to position [135, 0]
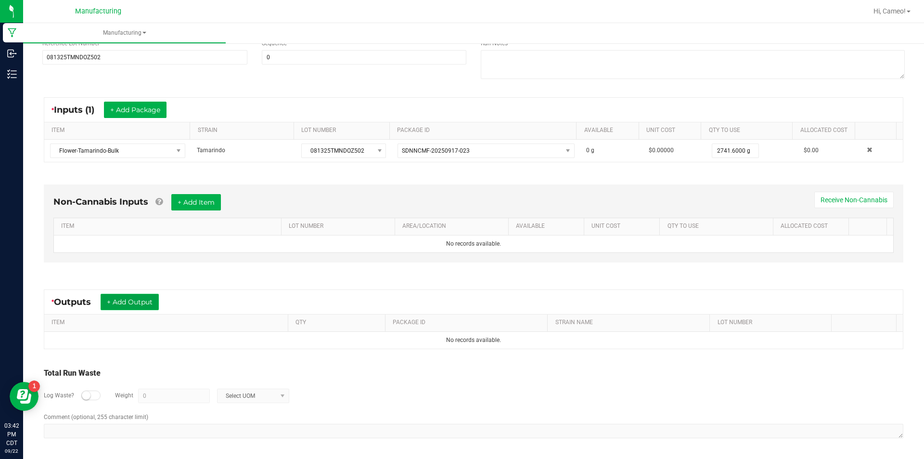
click at [117, 304] on button "+ Add Output" at bounding box center [130, 302] width 58 height 16
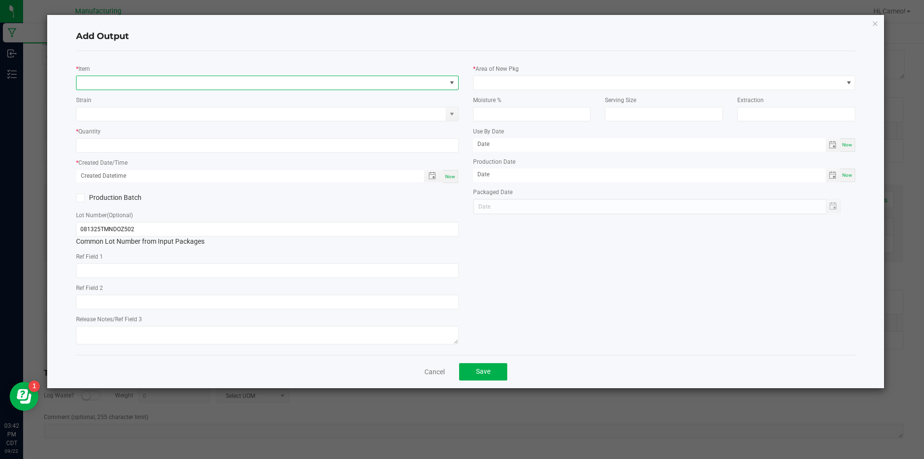
click at [304, 78] on span "NO DATA FOUND" at bounding box center [262, 82] width 370 height 13
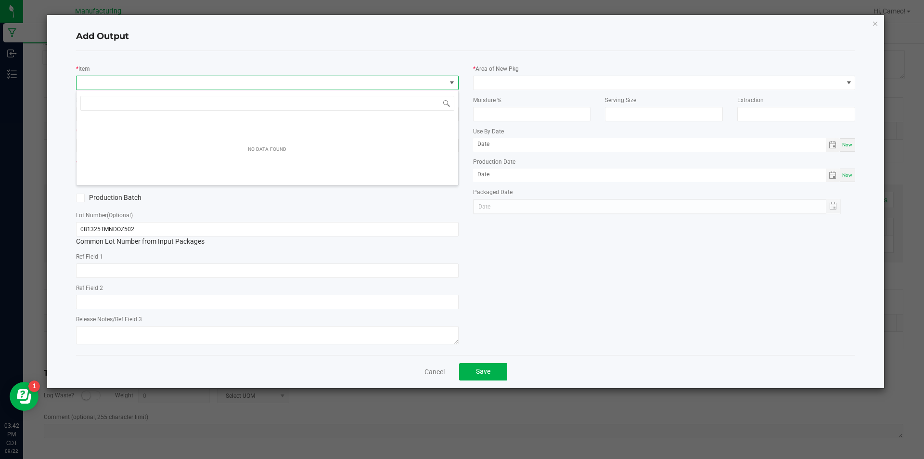
scroll to position [14, 383]
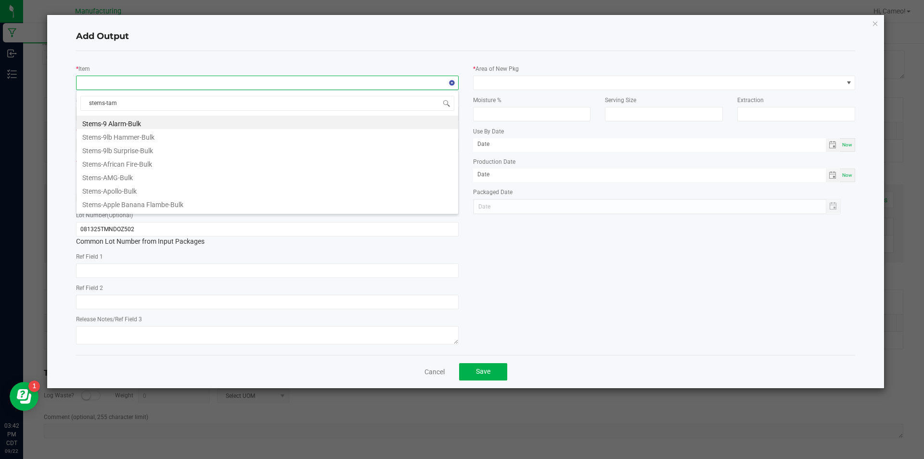
type input "stems-tama"
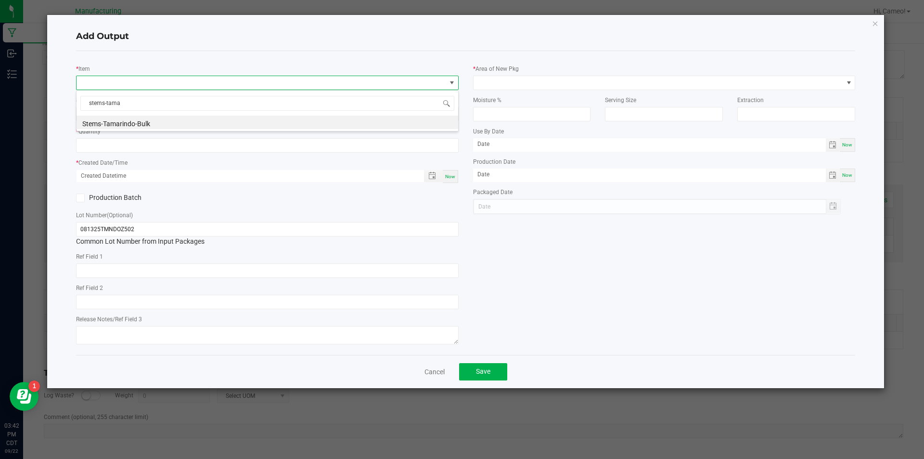
click at [191, 130] on div "stems-tama Stems-Tamarindo-Bulk" at bounding box center [267, 110] width 383 height 41
click at [191, 126] on li "Stems-Tamarindo-Bulk" at bounding box center [268, 122] width 382 height 13
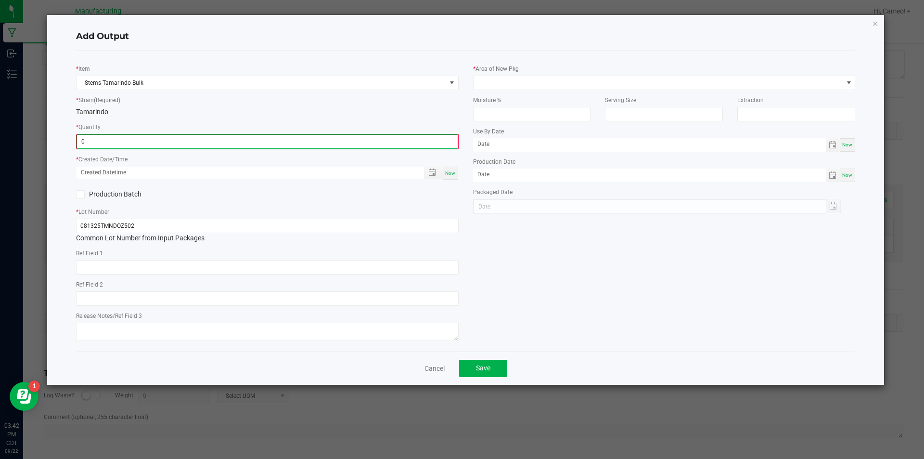
click at [170, 146] on input "0" at bounding box center [267, 141] width 381 height 13
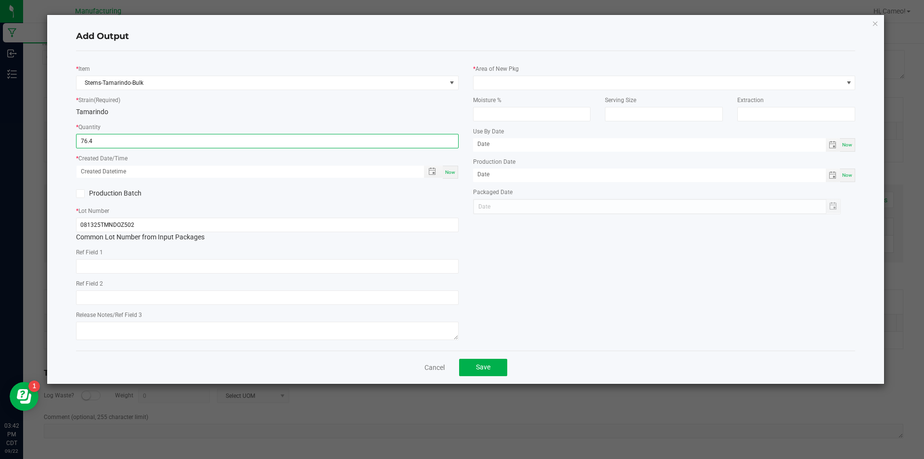
type input "76.4000 g"
click at [453, 169] on span "Now" at bounding box center [450, 171] width 10 height 5
type input "[DATE] 3:42 PM"
type input "[DATE]"
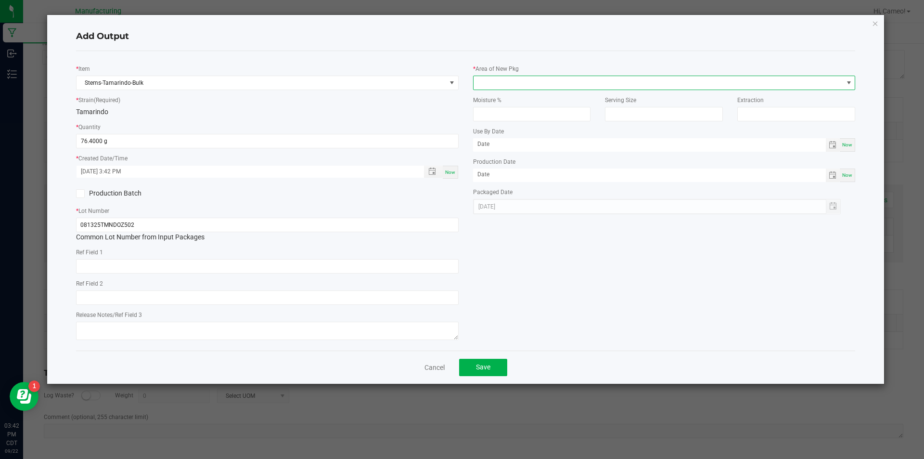
click at [528, 80] on span at bounding box center [659, 82] width 370 height 13
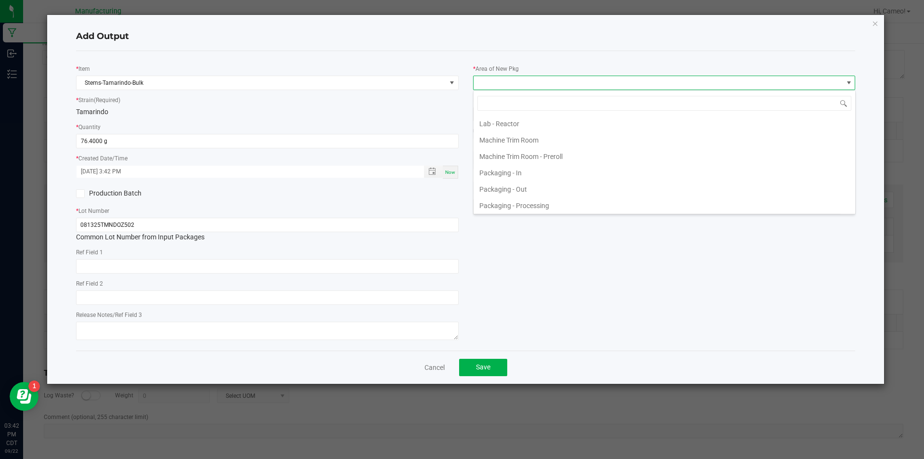
scroll to position [289, 0]
click at [503, 181] on li "Pre-roll - In" at bounding box center [665, 178] width 382 height 16
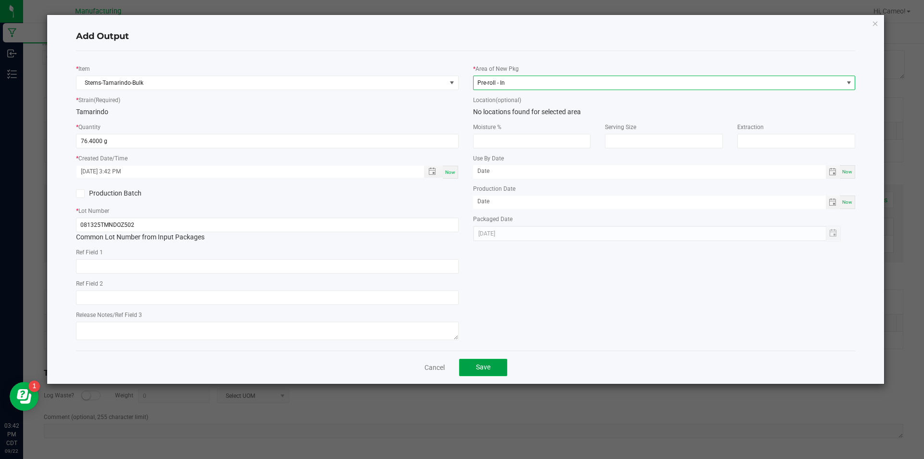
click at [485, 364] on span "Save" at bounding box center [483, 367] width 14 height 8
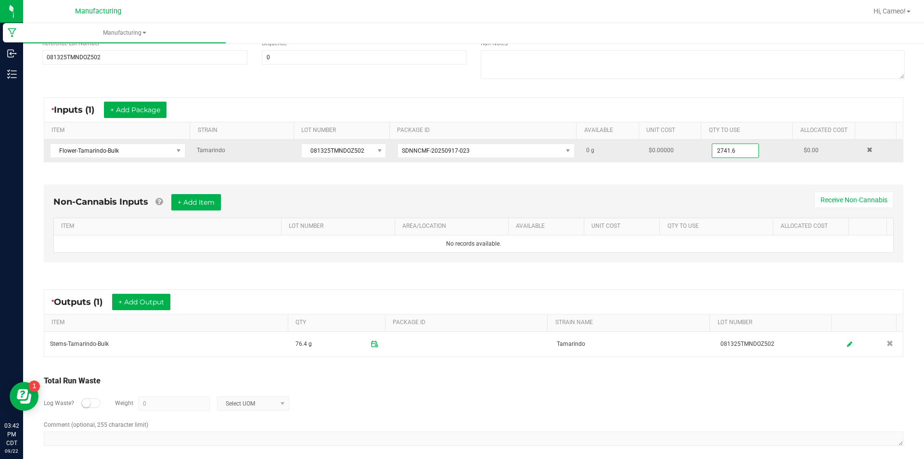
click at [742, 149] on input "2741.6" at bounding box center [736, 150] width 46 height 13
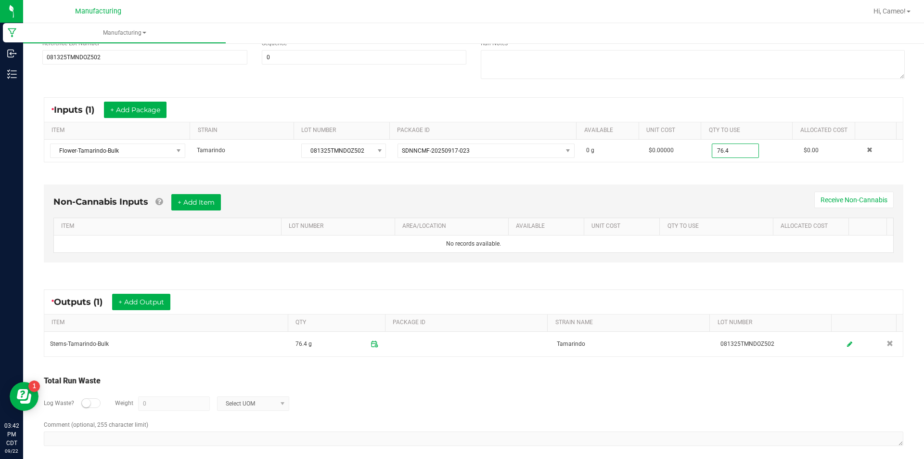
type input "76.4000 g"
click at [729, 188] on div "Non-Cannabis Inputs + Add Item Receive Non-Cannabis ITEM LOT NUMBER AREA/LOCATI…" at bounding box center [474, 223] width 860 height 78
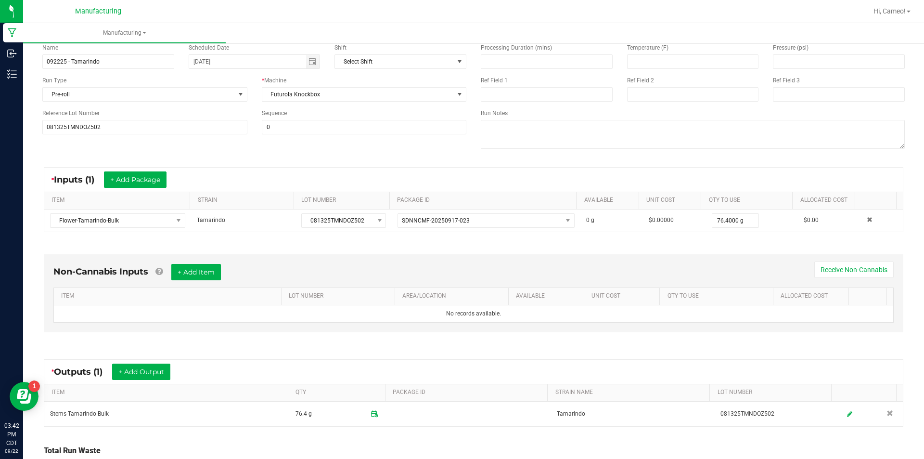
scroll to position [0, 0]
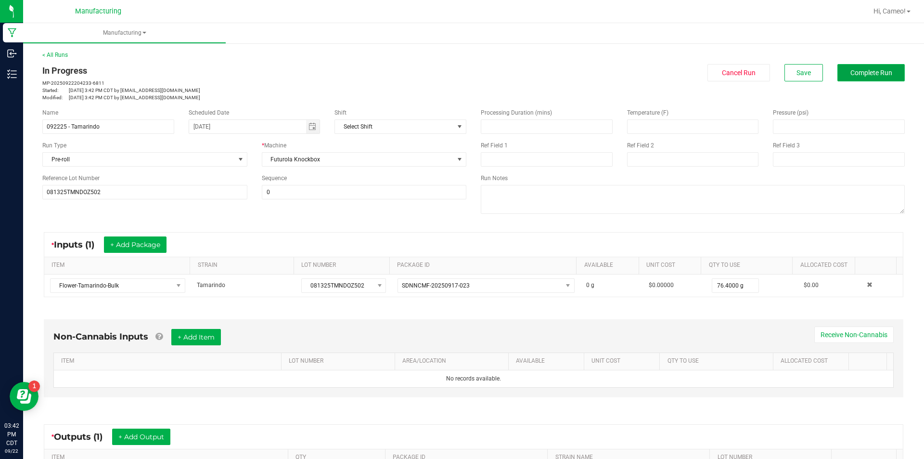
click at [887, 68] on button "Complete Run" at bounding box center [871, 72] width 67 height 17
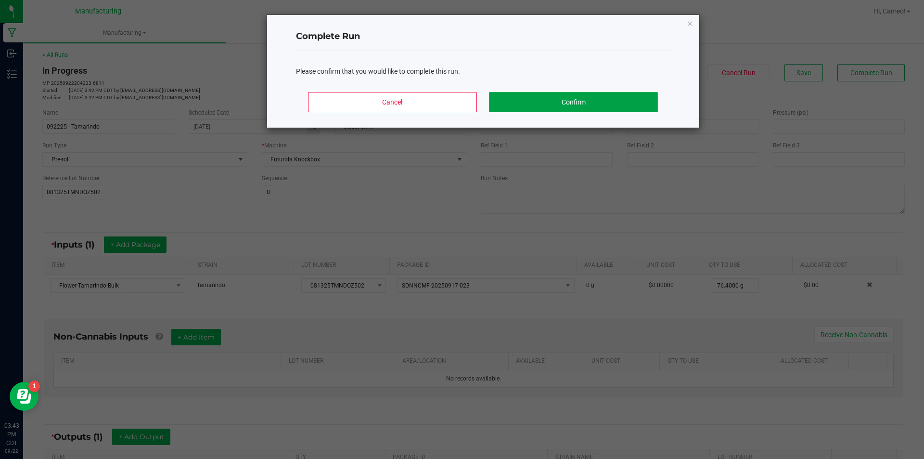
click at [615, 99] on button "Confirm" at bounding box center [573, 102] width 169 height 20
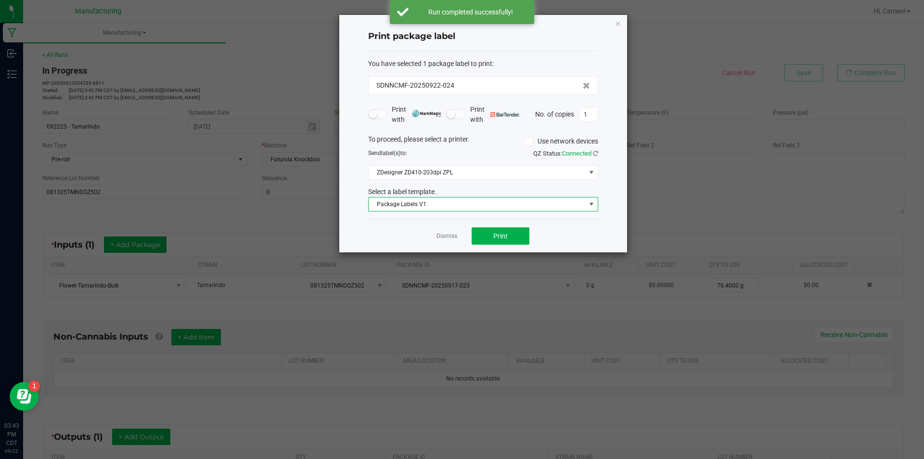
drag, startPoint x: 501, startPoint y: 225, endPoint x: 495, endPoint y: 252, distance: 27.6
click at [495, 252] on div "Print package label You have selected 1 package label to print : SDNNCMF-202509…" at bounding box center [483, 133] width 288 height 237
click at [503, 237] on span "Print" at bounding box center [500, 236] width 14 height 8
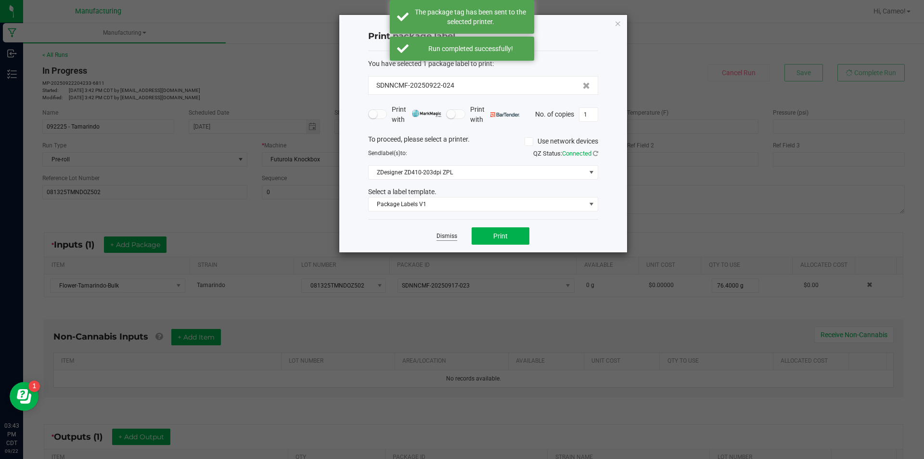
click at [448, 237] on link "Dismiss" at bounding box center [447, 236] width 21 height 8
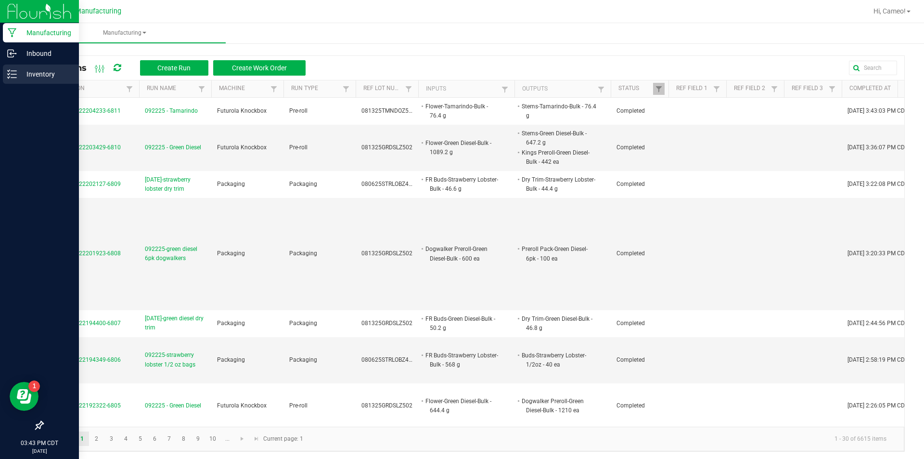
click at [29, 75] on p "Inventory" at bounding box center [46, 74] width 58 height 12
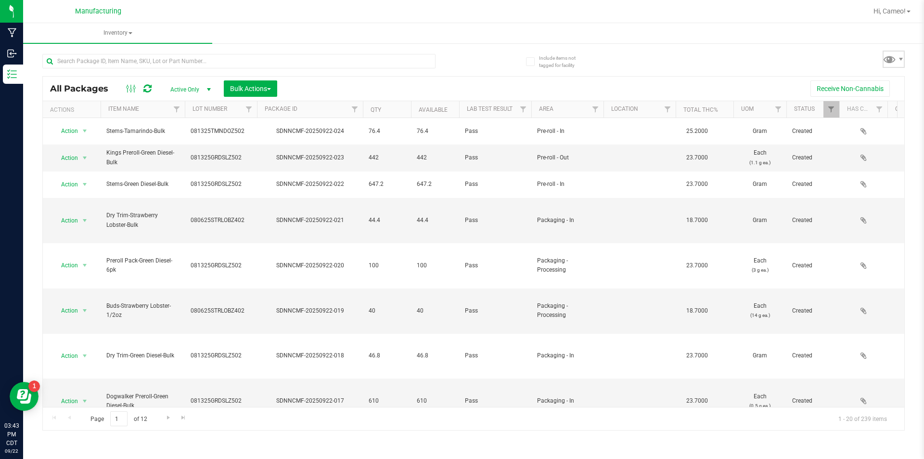
click at [894, 57] on span at bounding box center [890, 59] width 14 height 14
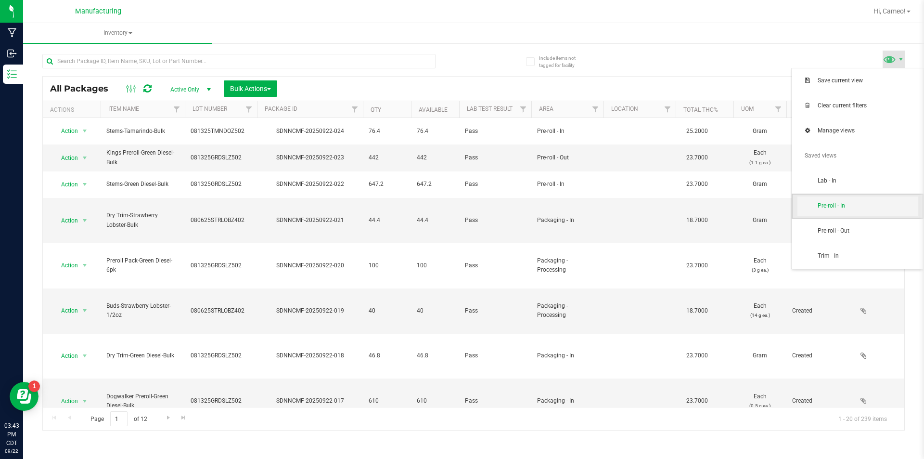
click at [846, 207] on span "Pre-roll - In" at bounding box center [868, 206] width 100 height 8
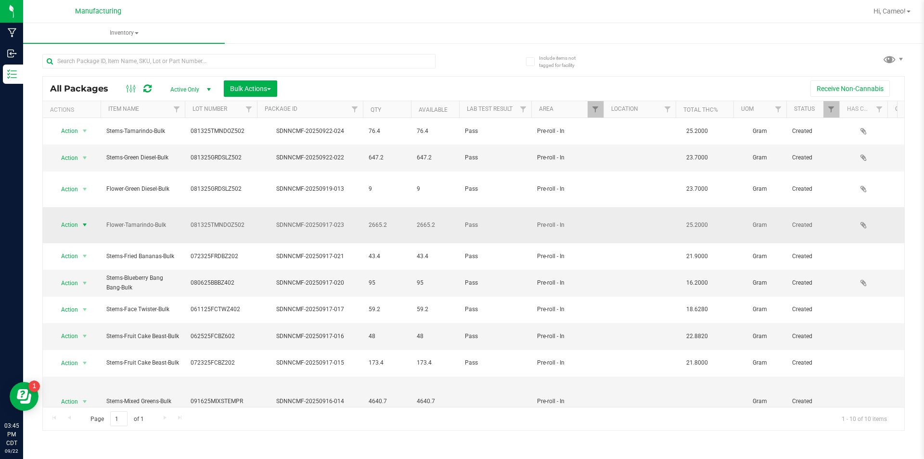
click at [70, 218] on span "Action" at bounding box center [65, 224] width 26 height 13
click at [70, 214] on li "Adjust qty" at bounding box center [83, 213] width 61 height 14
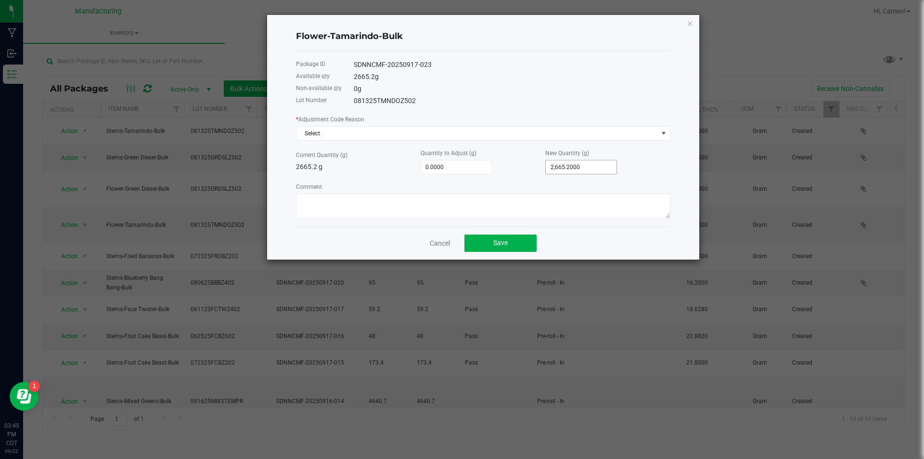
type input "2665.2"
click at [589, 169] on input "2665.2" at bounding box center [581, 166] width 71 height 13
type input "-2,660.2000"
type input "5"
type input "-2,609.2000"
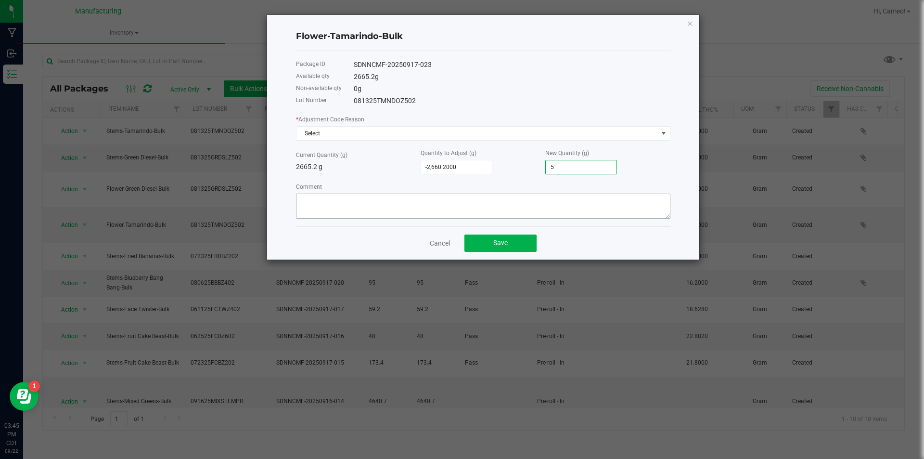
type input "56"
type input "-2,100.2000"
type input "565"
type input "2,989.8000"
type input "5655."
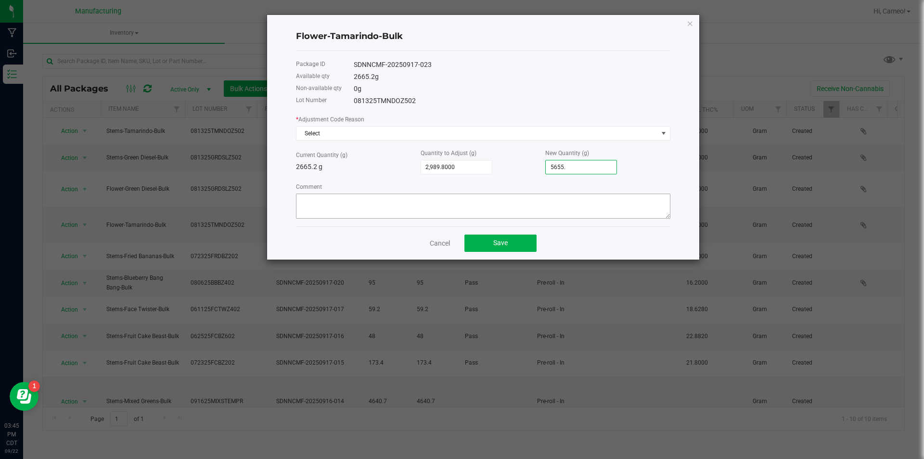
type input "2,990.6000"
type input "5655.8"
type input "2,989.8000"
type input "5655"
type input "-2,100.2000"
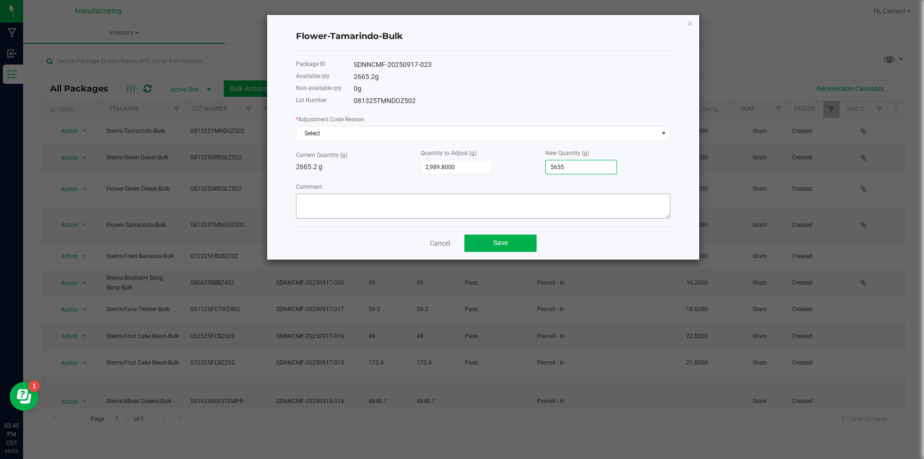
type input "565"
type input "-2,609.2000"
type input "56"
type input "-2,660.2000"
type input "5"
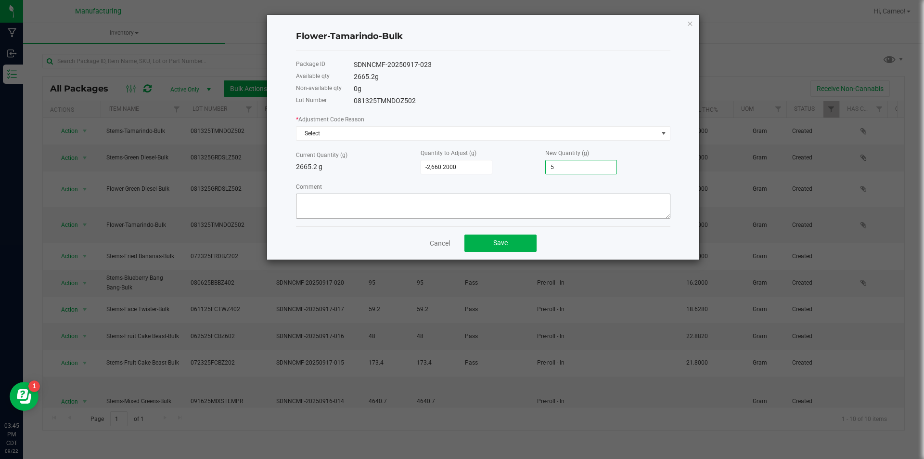
type input "-2,665.2000"
type input "-2,663.2000"
type input "2"
type input "-2,639.2000"
type input "26"
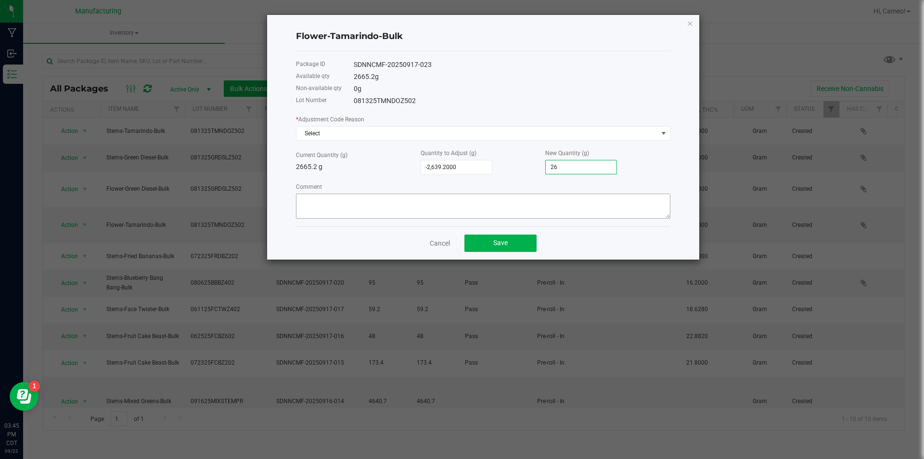
type input "-2,400.2000"
type input "265"
type input "-10.2000"
type input "2655."
type input "-9.4000"
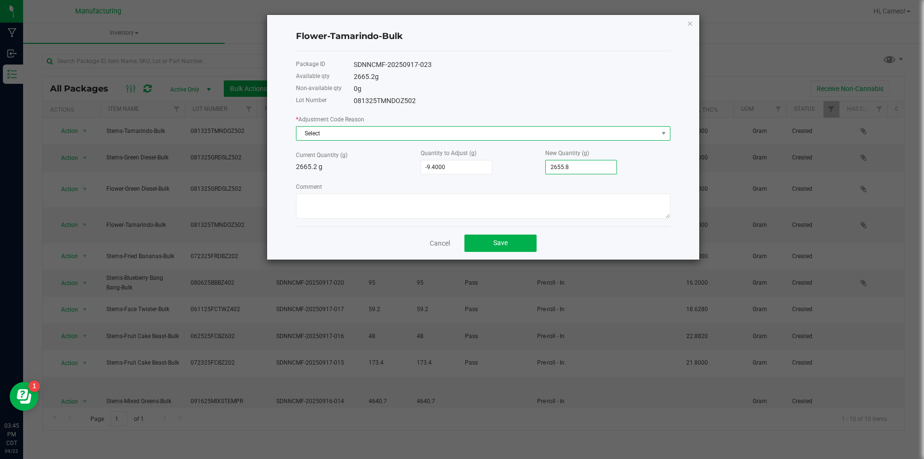
type input "2,655.8000"
click at [583, 137] on span "Select" at bounding box center [478, 133] width 362 height 13
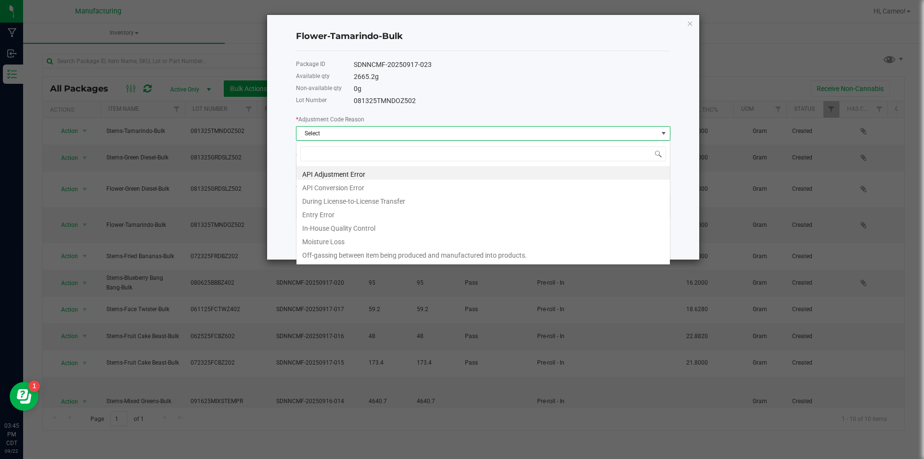
scroll to position [14, 375]
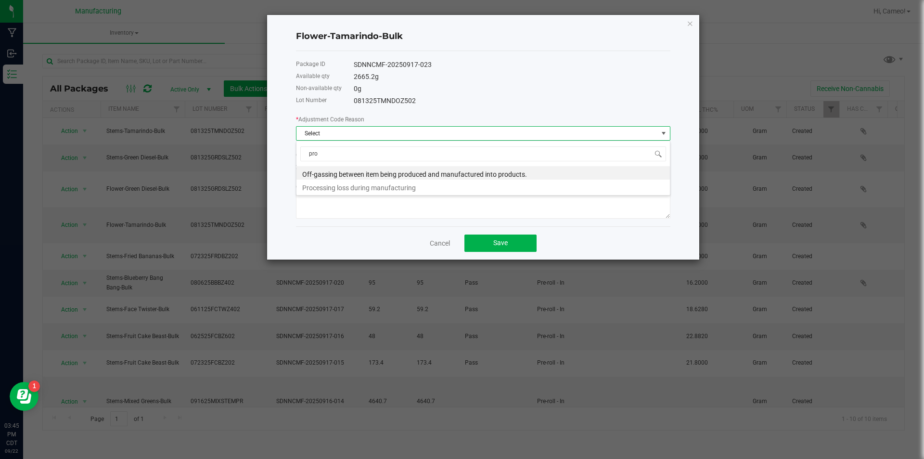
type input "pro"
click at [585, 134] on span "Select" at bounding box center [478, 133] width 362 height 13
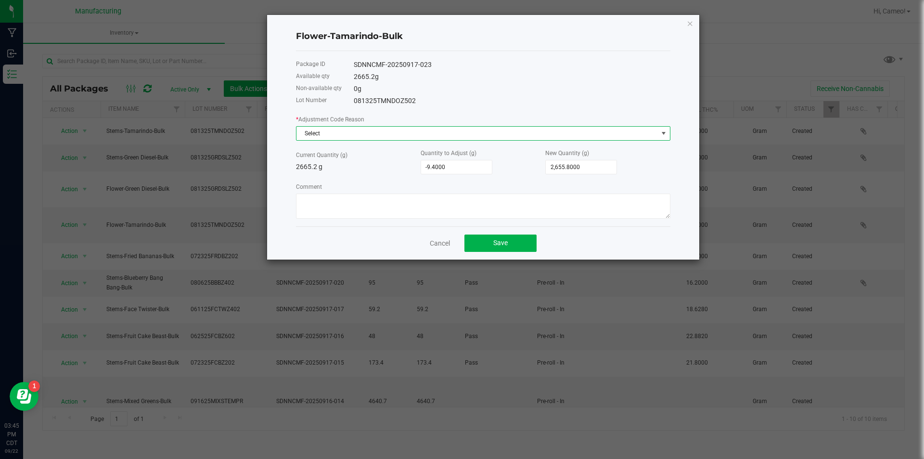
click at [584, 138] on span "Select" at bounding box center [478, 133] width 362 height 13
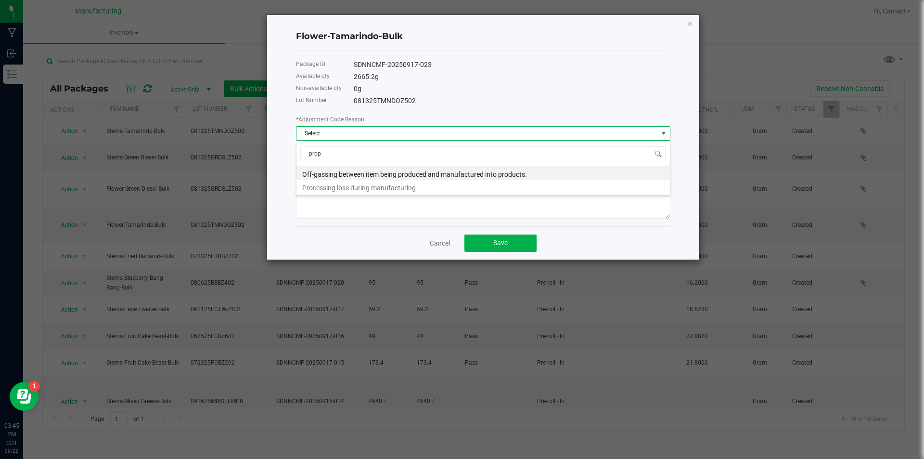
type input "pro"
click at [536, 185] on li "Processing loss during manufacturing" at bounding box center [484, 186] width 374 height 13
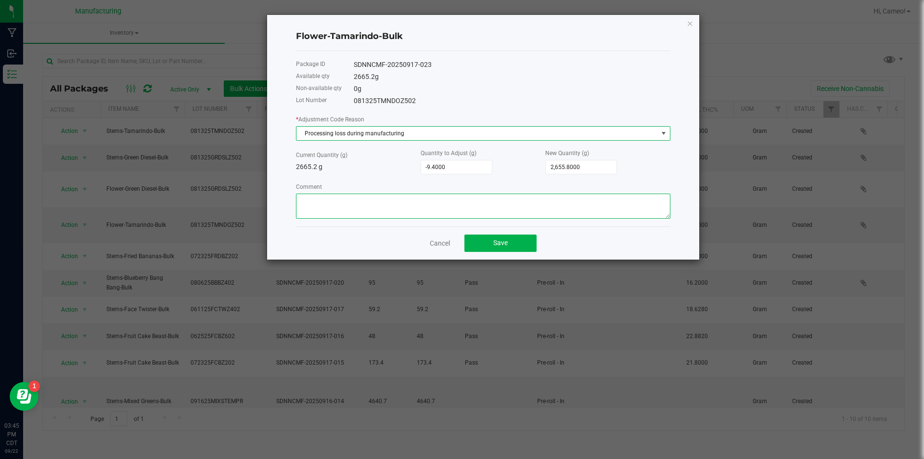
click at [527, 200] on textarea "Comment" at bounding box center [483, 206] width 375 height 25
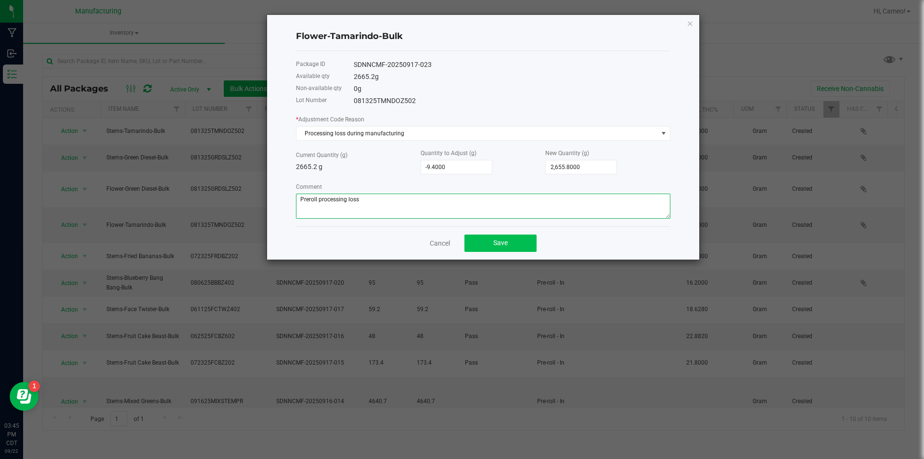
type textarea "Preroll processing loss"
click at [522, 240] on button "Save" at bounding box center [501, 242] width 72 height 17
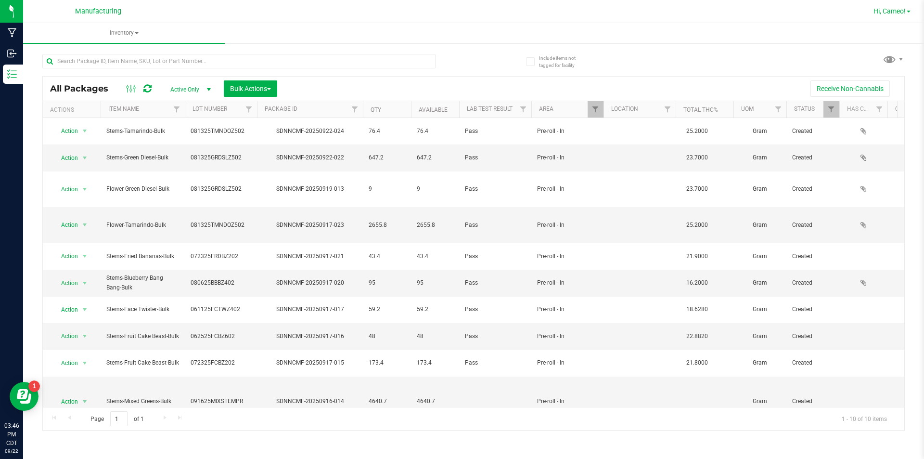
click at [888, 12] on span "Hi, Cameo!" at bounding box center [890, 11] width 32 height 8
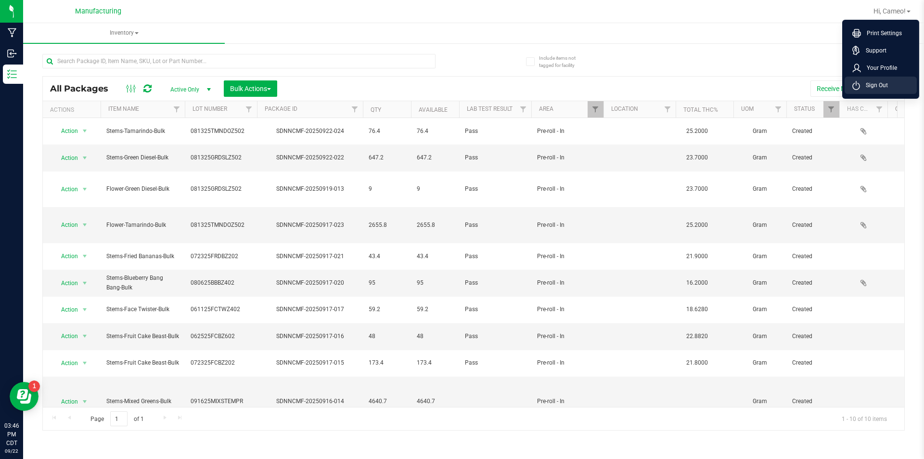
click at [870, 80] on li "Sign Out" at bounding box center [881, 85] width 72 height 17
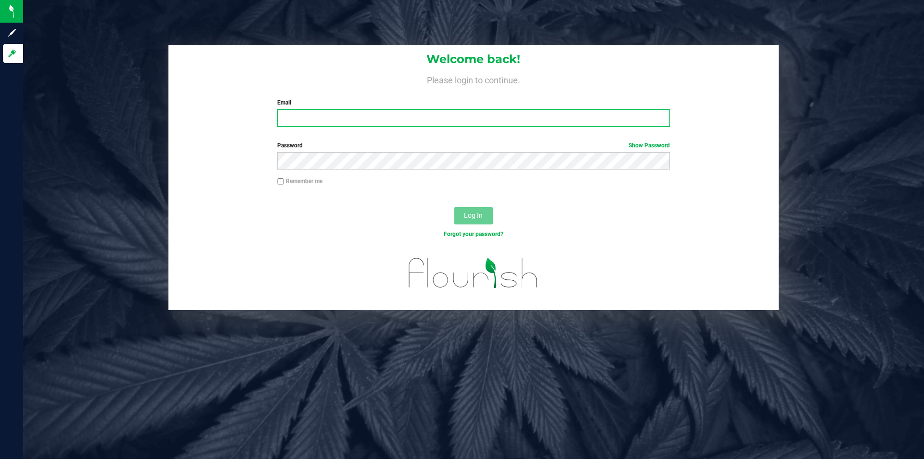
click at [497, 113] on input "Email" at bounding box center [473, 117] width 392 height 17
type input "[EMAIL_ADDRESS][DOMAIN_NAME]"
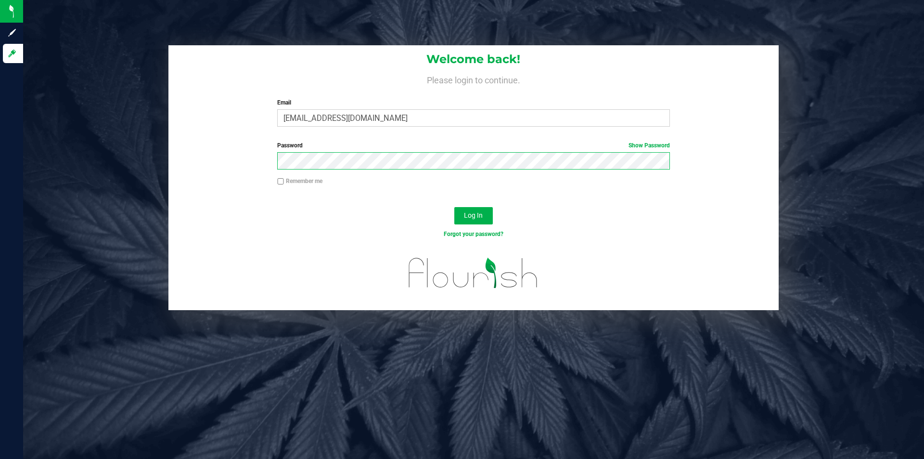
click at [454, 207] on button "Log In" at bounding box center [473, 215] width 39 height 17
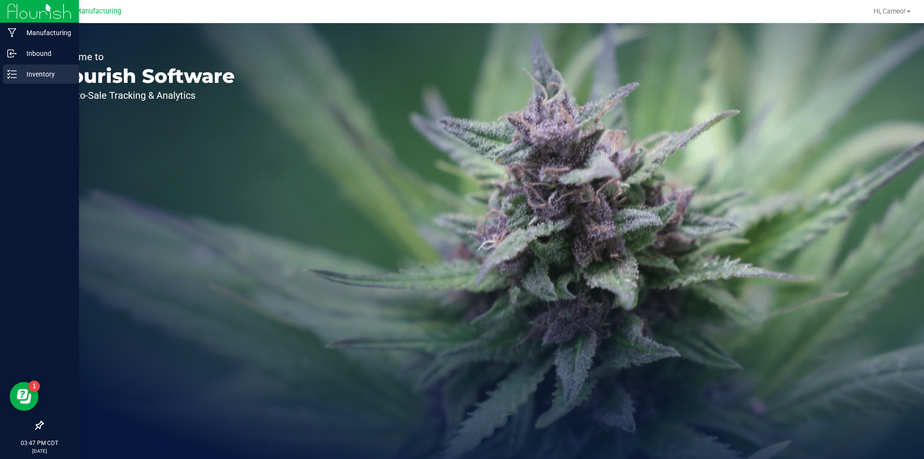
click at [18, 72] on p "Inventory" at bounding box center [46, 74] width 58 height 12
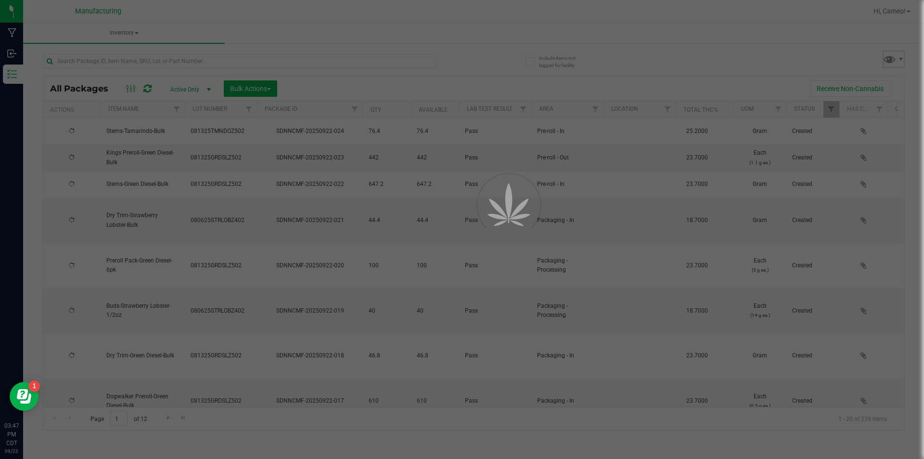
click at [896, 62] on span at bounding box center [890, 59] width 14 height 14
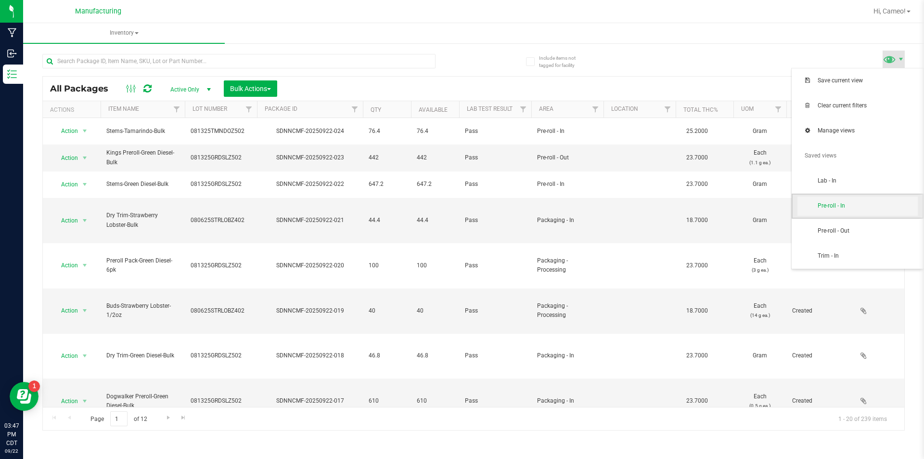
click at [853, 211] on span "Pre-roll - In" at bounding box center [858, 205] width 120 height 19
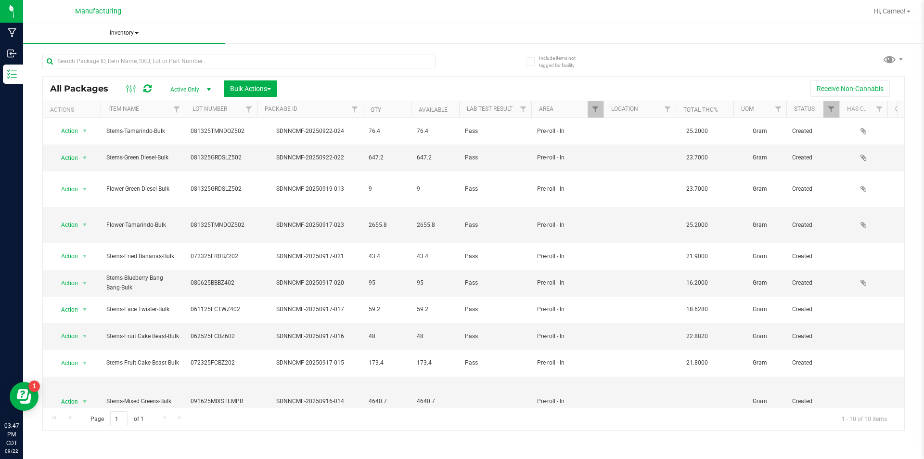
click at [121, 37] on span "Inventory" at bounding box center [124, 33] width 202 height 20
click at [79, 70] on span "All inventory" at bounding box center [68, 69] width 65 height 8
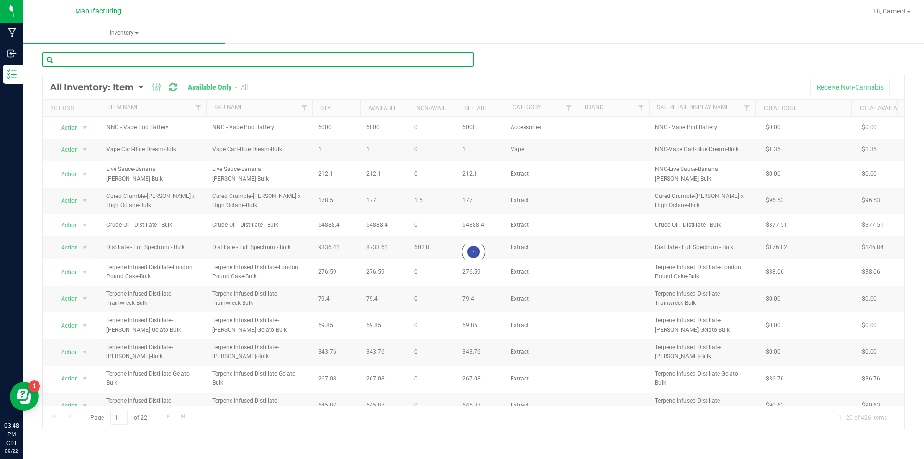
click at [259, 59] on input "text" at bounding box center [257, 59] width 431 height 14
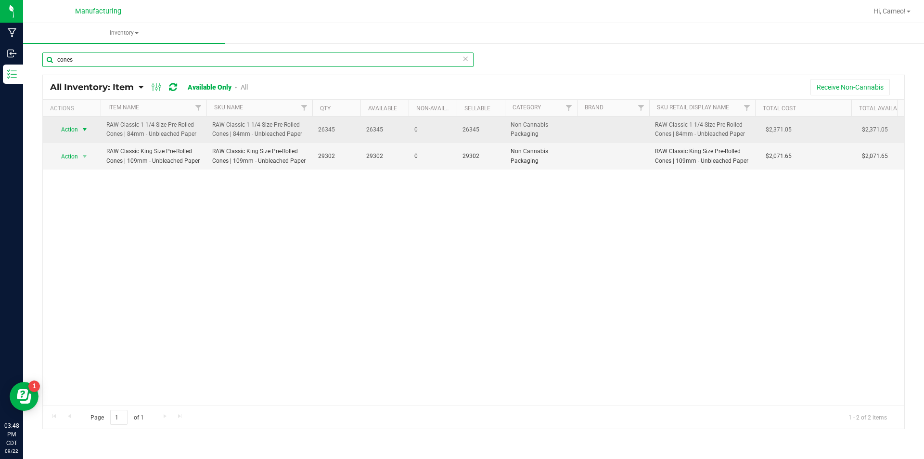
type input "cones"
click at [68, 129] on span "Action" at bounding box center [65, 129] width 26 height 13
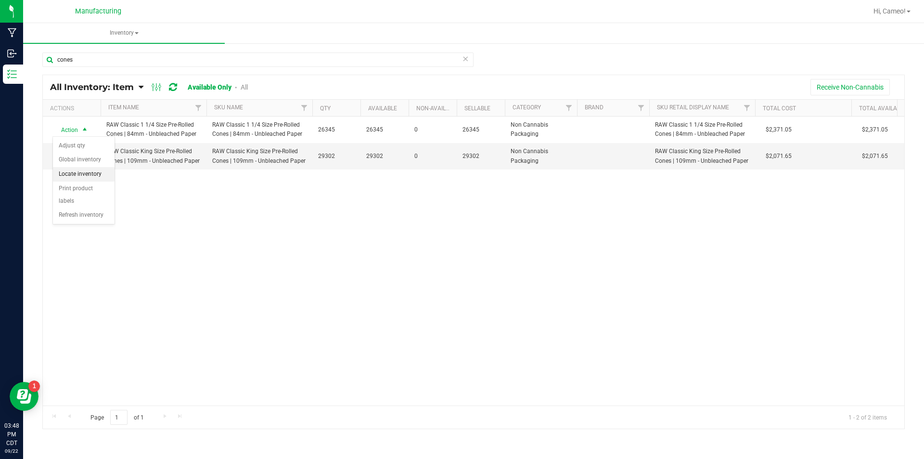
click at [79, 172] on li "Locate inventory" at bounding box center [84, 174] width 62 height 14
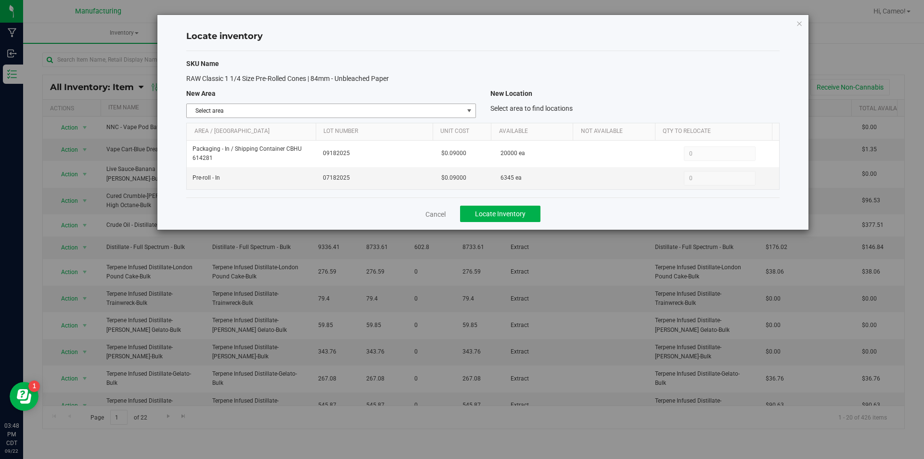
click at [360, 104] on span "Select area" at bounding box center [325, 110] width 276 height 13
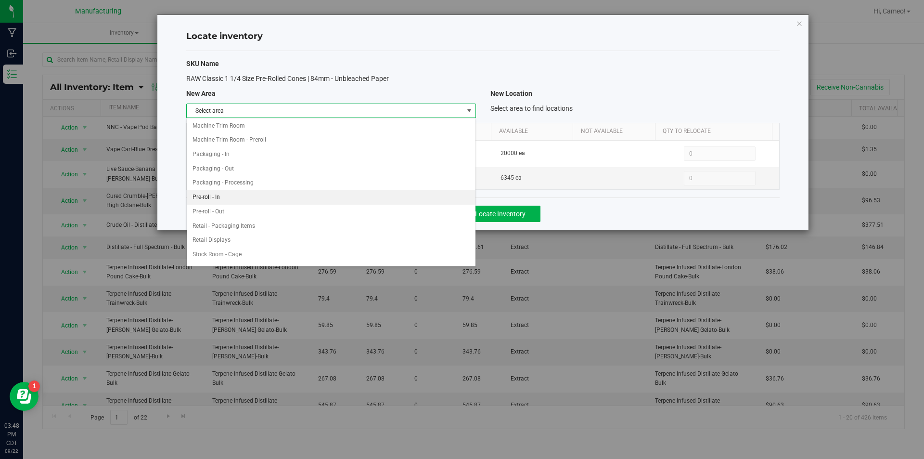
scroll to position [241, 0]
click at [200, 188] on li "Pre-roll - In" at bounding box center [331, 187] width 288 height 14
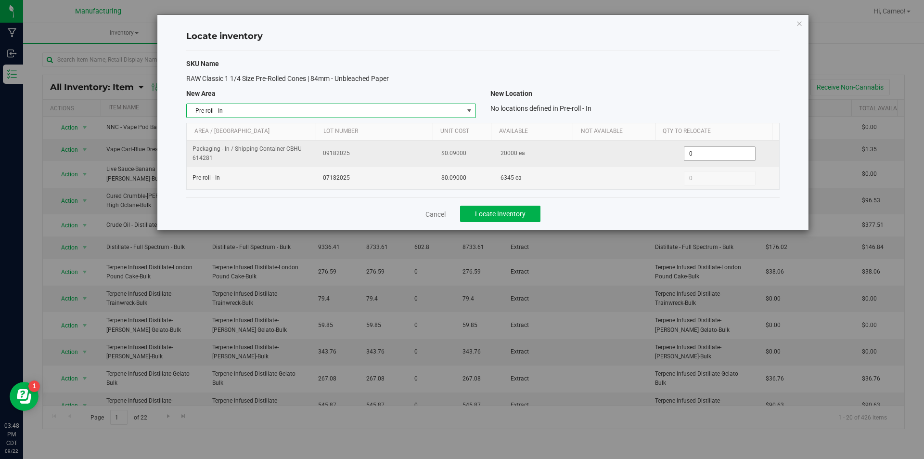
click at [710, 147] on span "0 0" at bounding box center [720, 153] width 72 height 14
type input "8000"
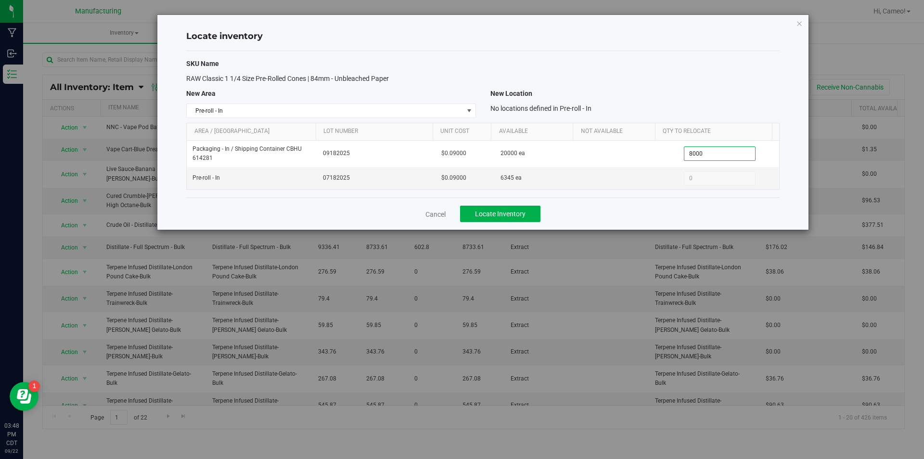
type input "8,000"
click at [674, 105] on div "No locations defined in Pre-roll - In" at bounding box center [635, 109] width 304 height 10
click at [529, 216] on button "Locate Inventory" at bounding box center [500, 214] width 80 height 16
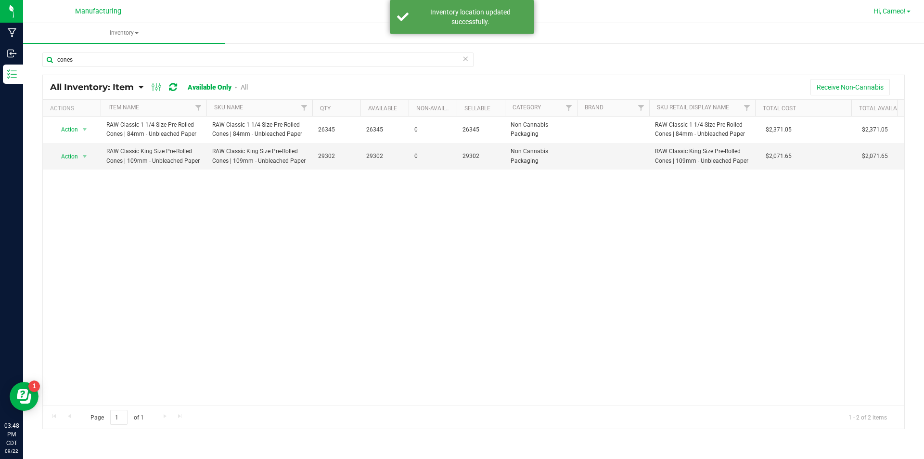
click at [897, 13] on span "Hi, Cameo!" at bounding box center [890, 11] width 32 height 8
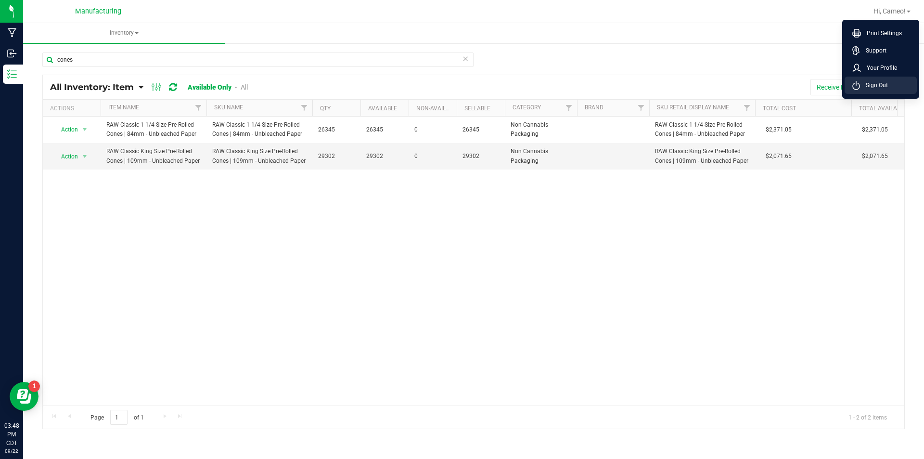
click at [884, 82] on span "Sign Out" at bounding box center [874, 85] width 28 height 10
